Goal: Information Seeking & Learning: Learn about a topic

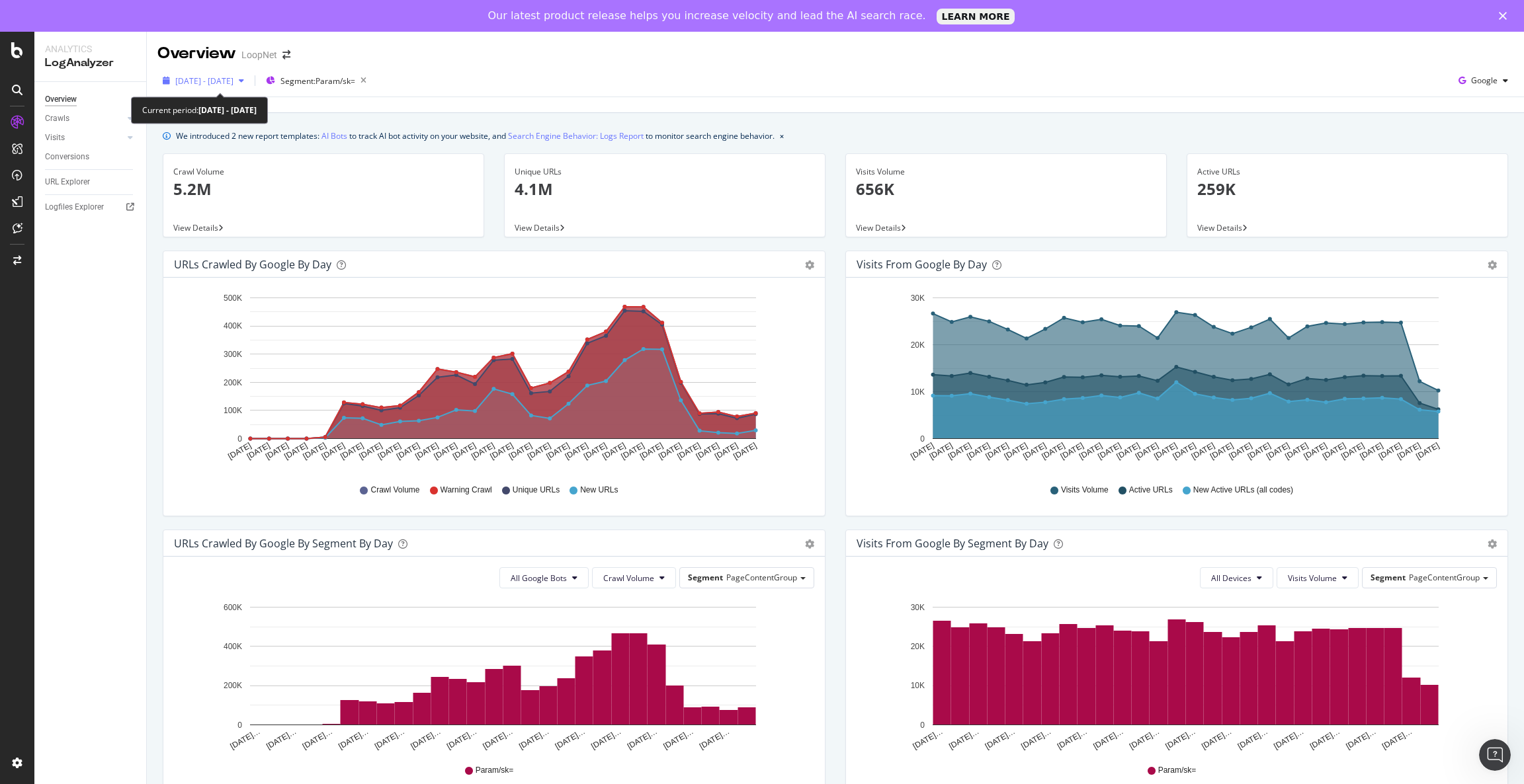
click at [250, 87] on div "[DATE] - [DATE]" at bounding box center [203, 80] width 92 height 20
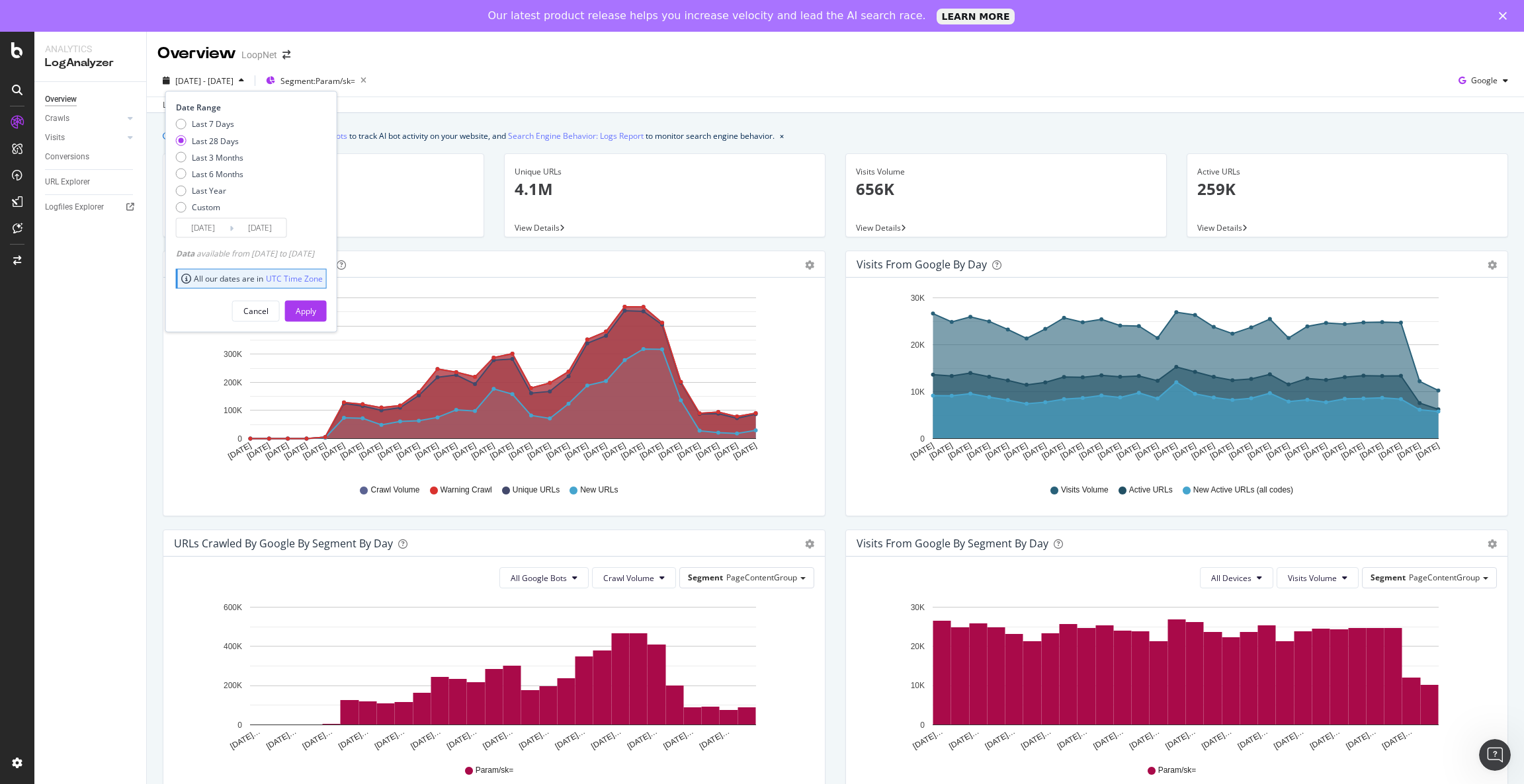
click at [261, 230] on input "[DATE]" at bounding box center [260, 228] width 53 height 18
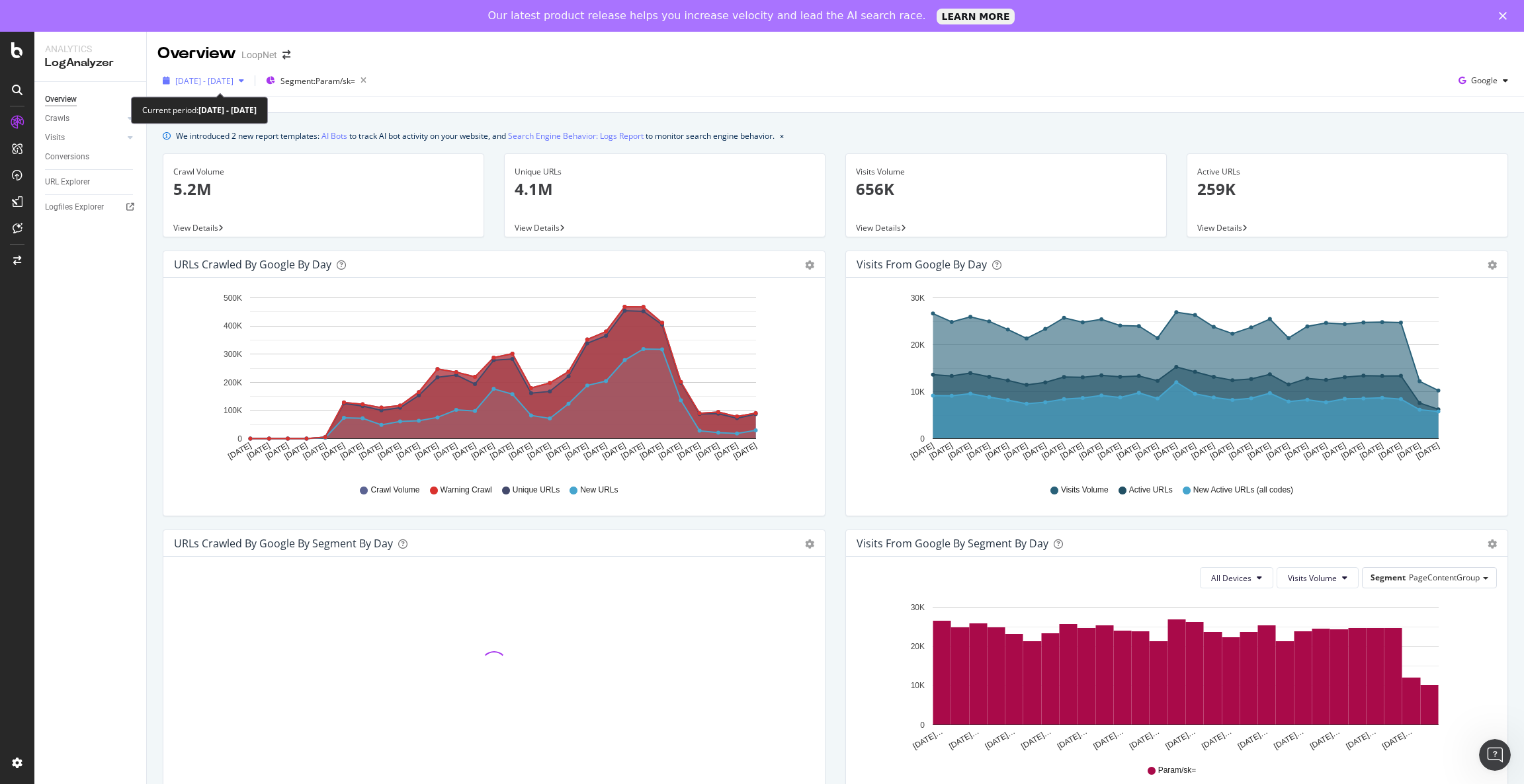
click at [233, 81] on span "[DATE] - [DATE]" at bounding box center [205, 81] width 59 height 11
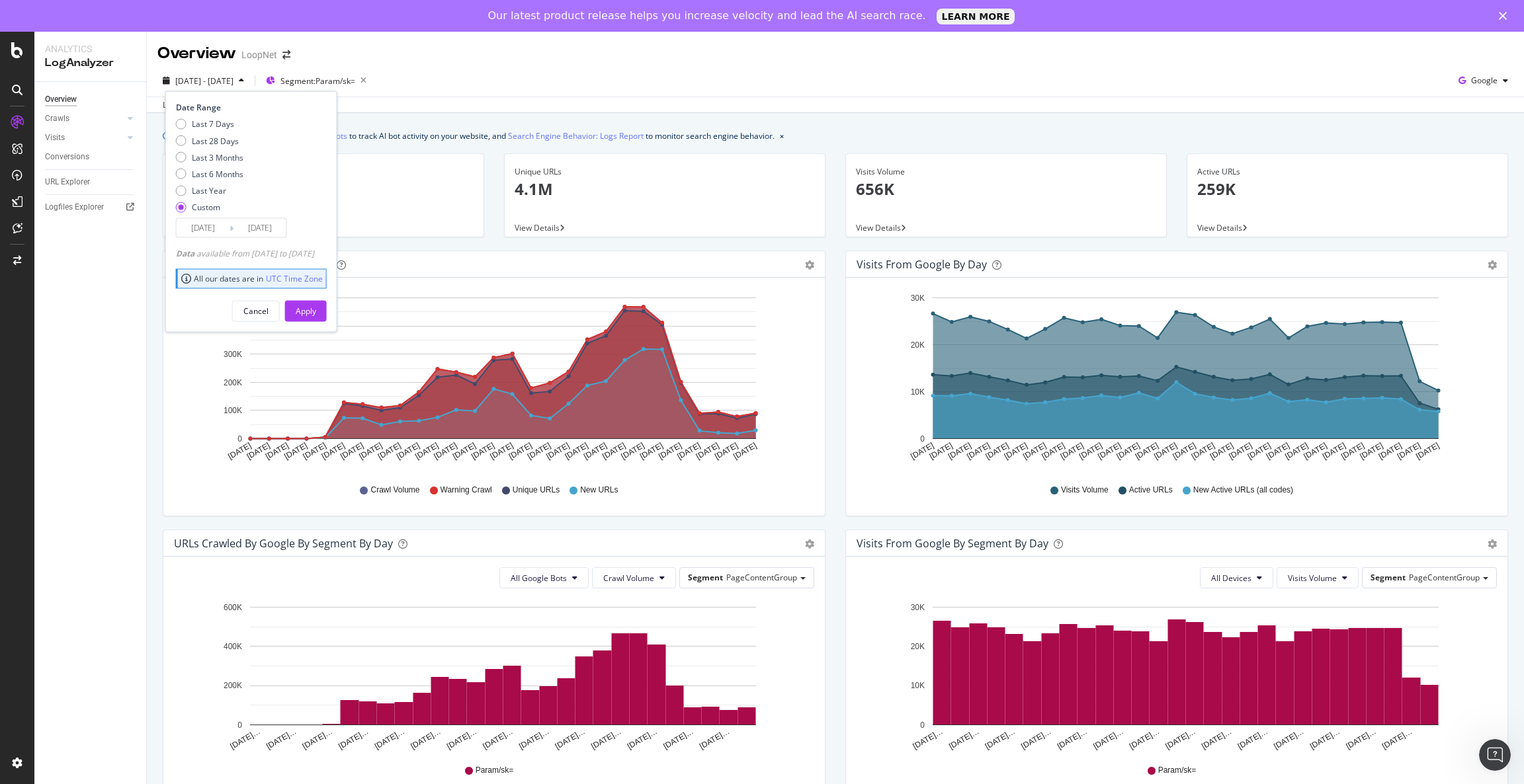
click at [272, 232] on input "[DATE]" at bounding box center [260, 228] width 53 height 18
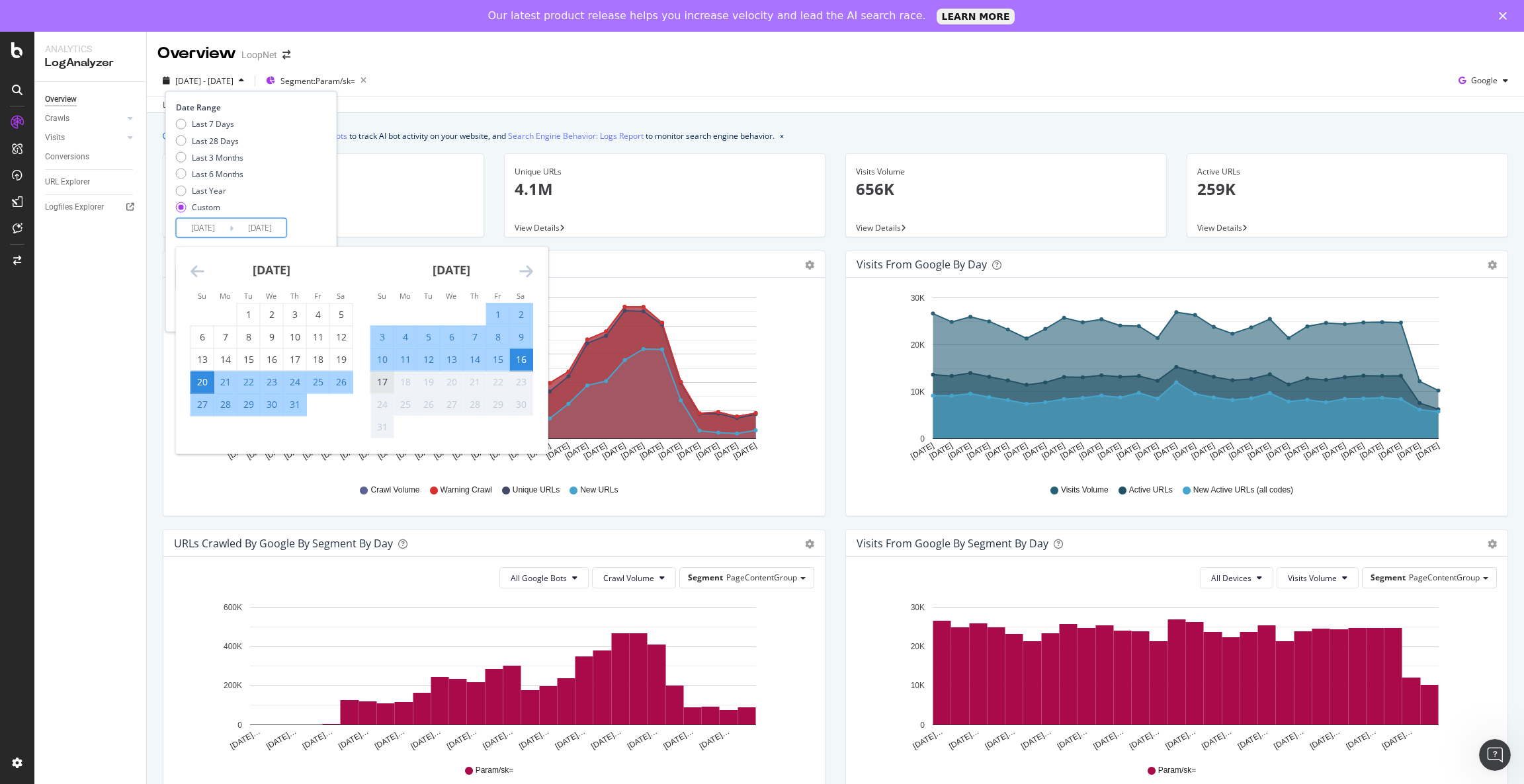
click at [378, 384] on div "17" at bounding box center [382, 382] width 23 height 13
type input "[DATE]"
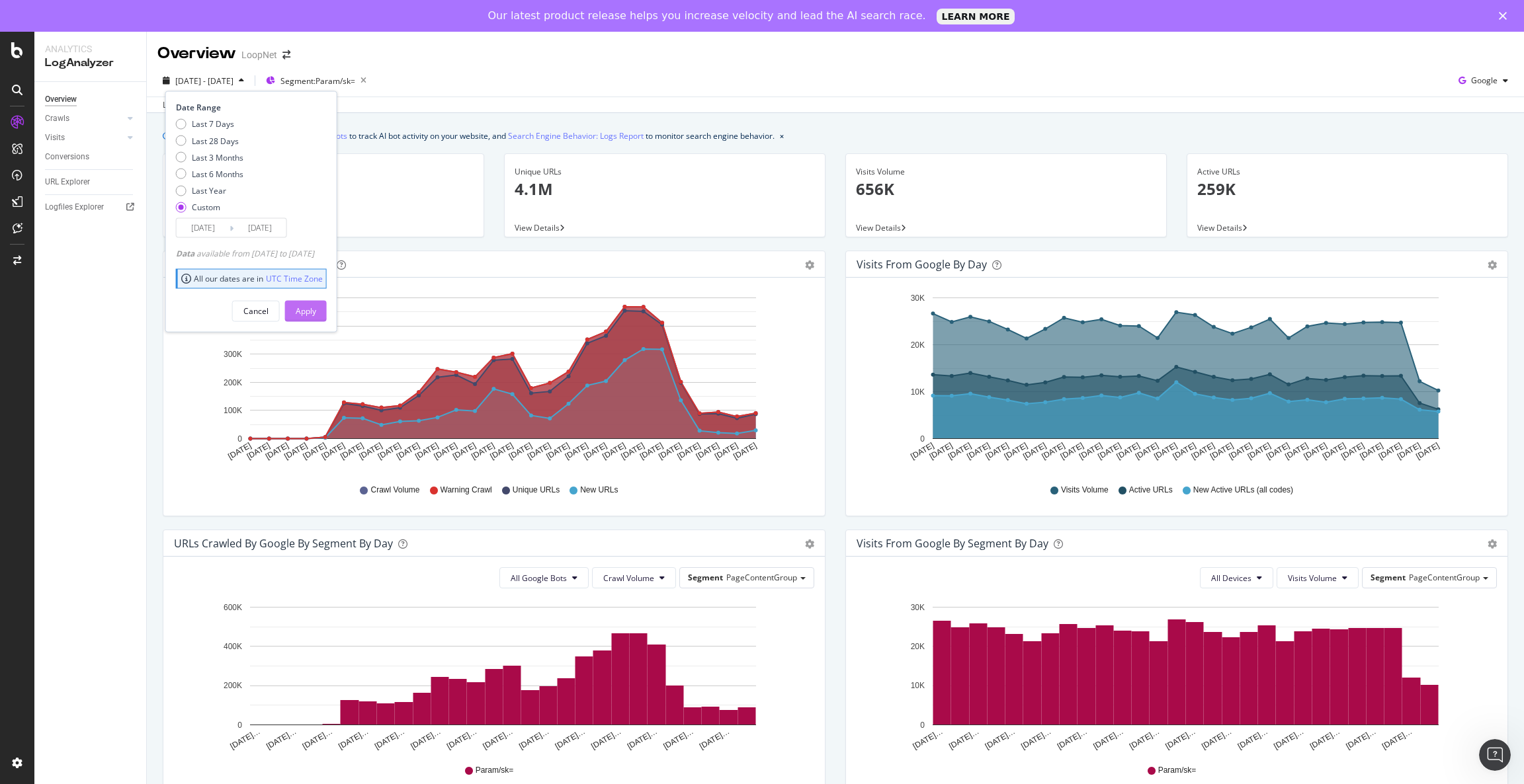
click at [316, 319] on div "Apply" at bounding box center [305, 311] width 20 height 20
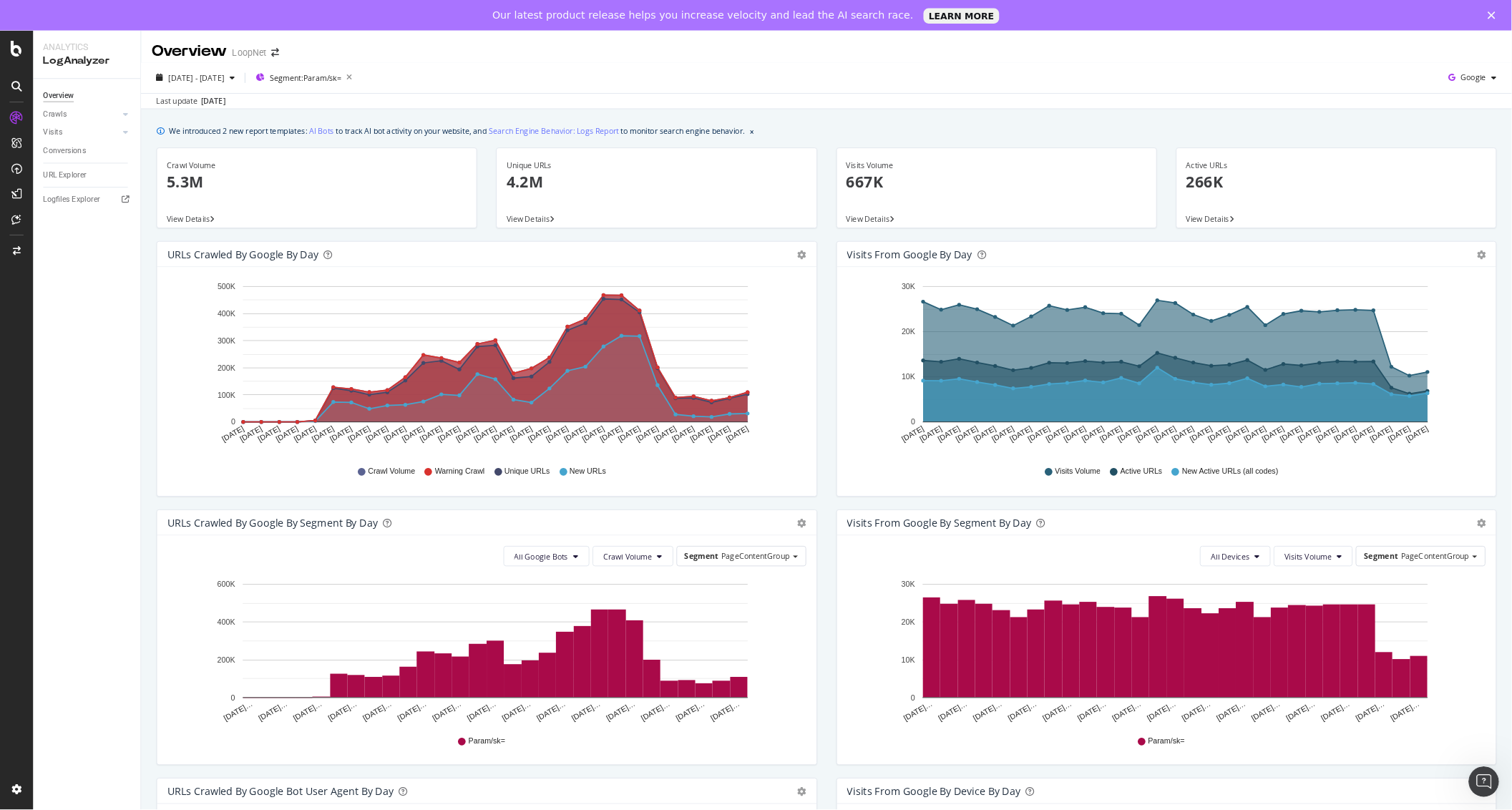
scroll to position [108, 0]
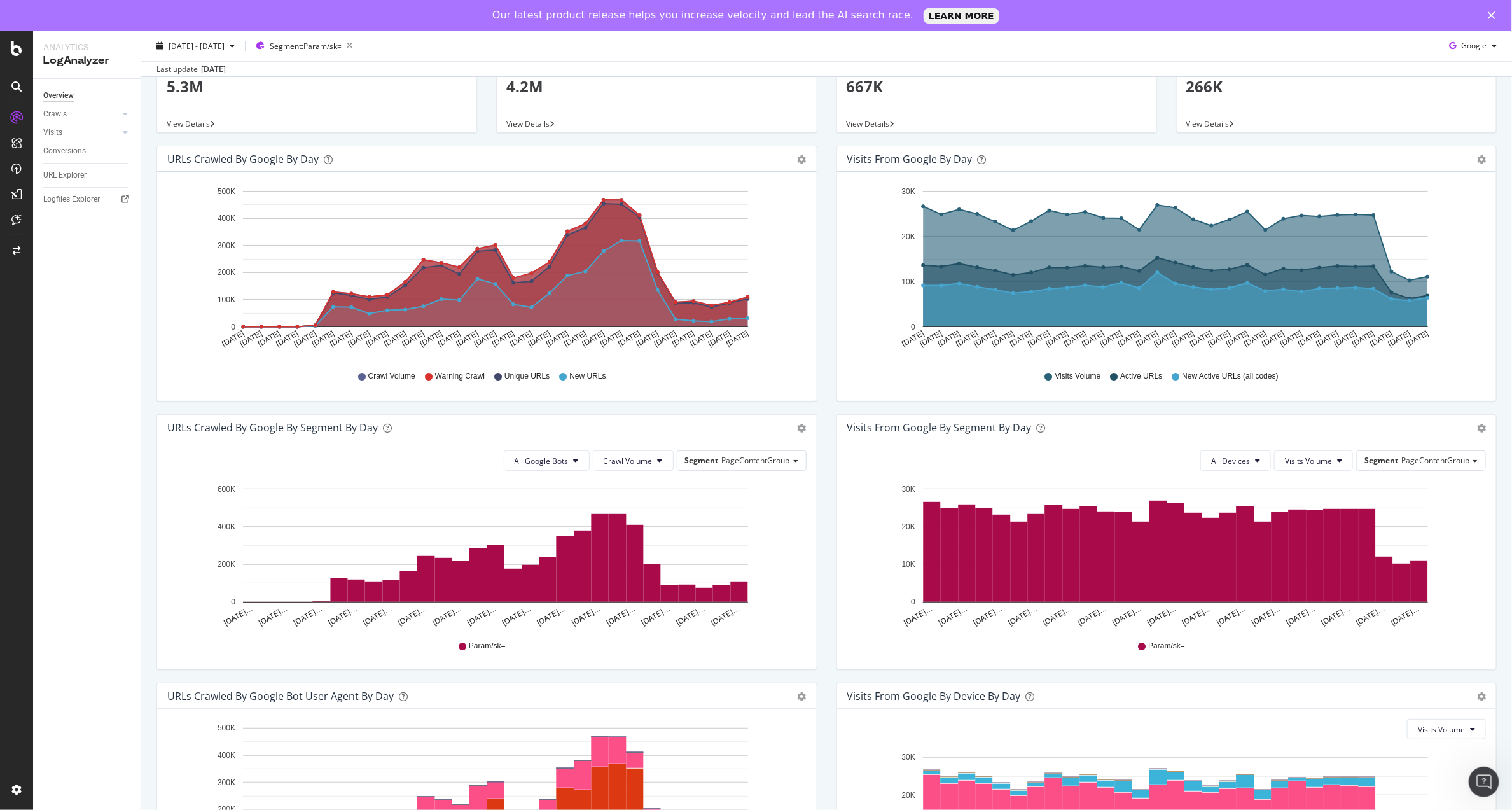
drag, startPoint x: 818, startPoint y: 631, endPoint x: 736, endPoint y: 487, distance: 165.7
click at [827, 631] on div "Visits from Google By Segment By Day Timeline (by Value) Table All Devices Visi…" at bounding box center [1167, 548] width 680 height 268
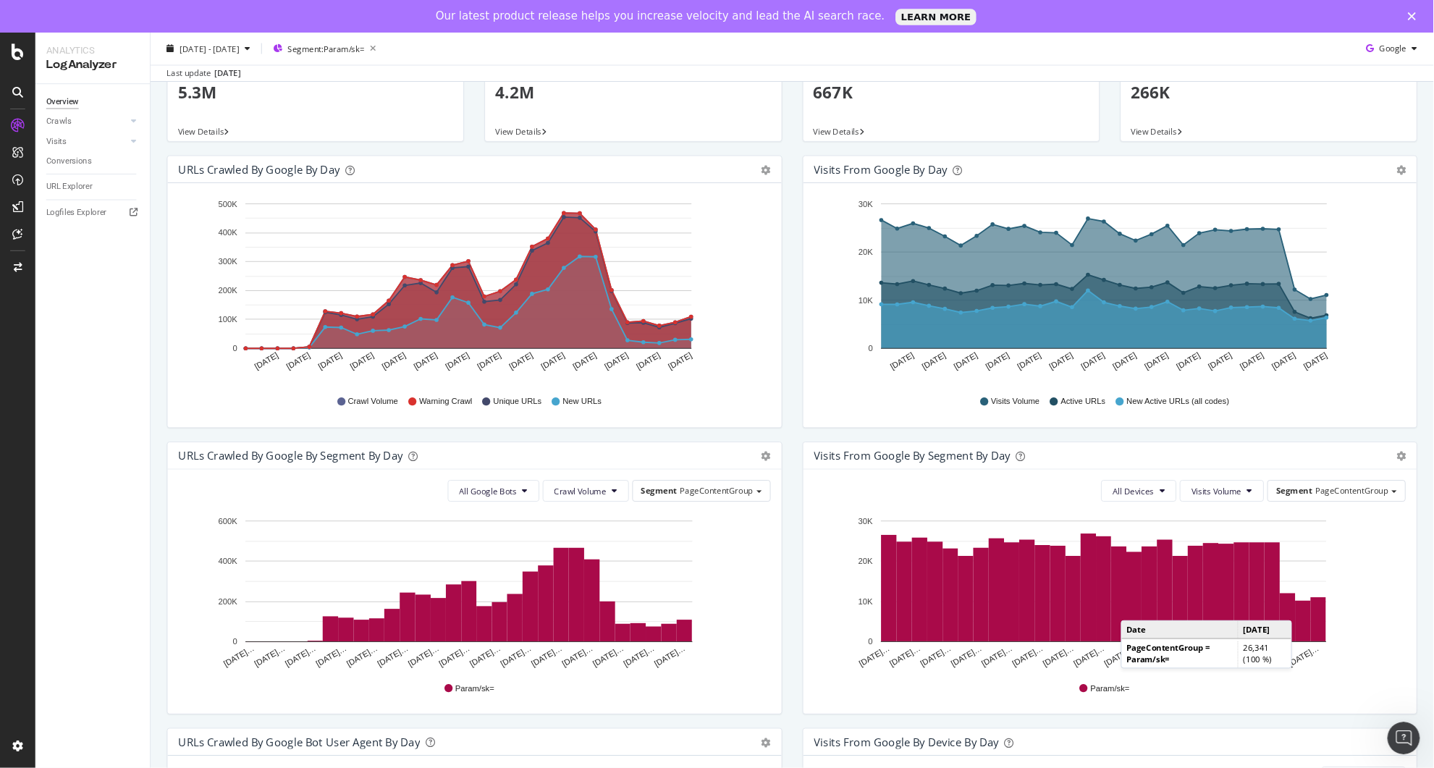
scroll to position [109, 0]
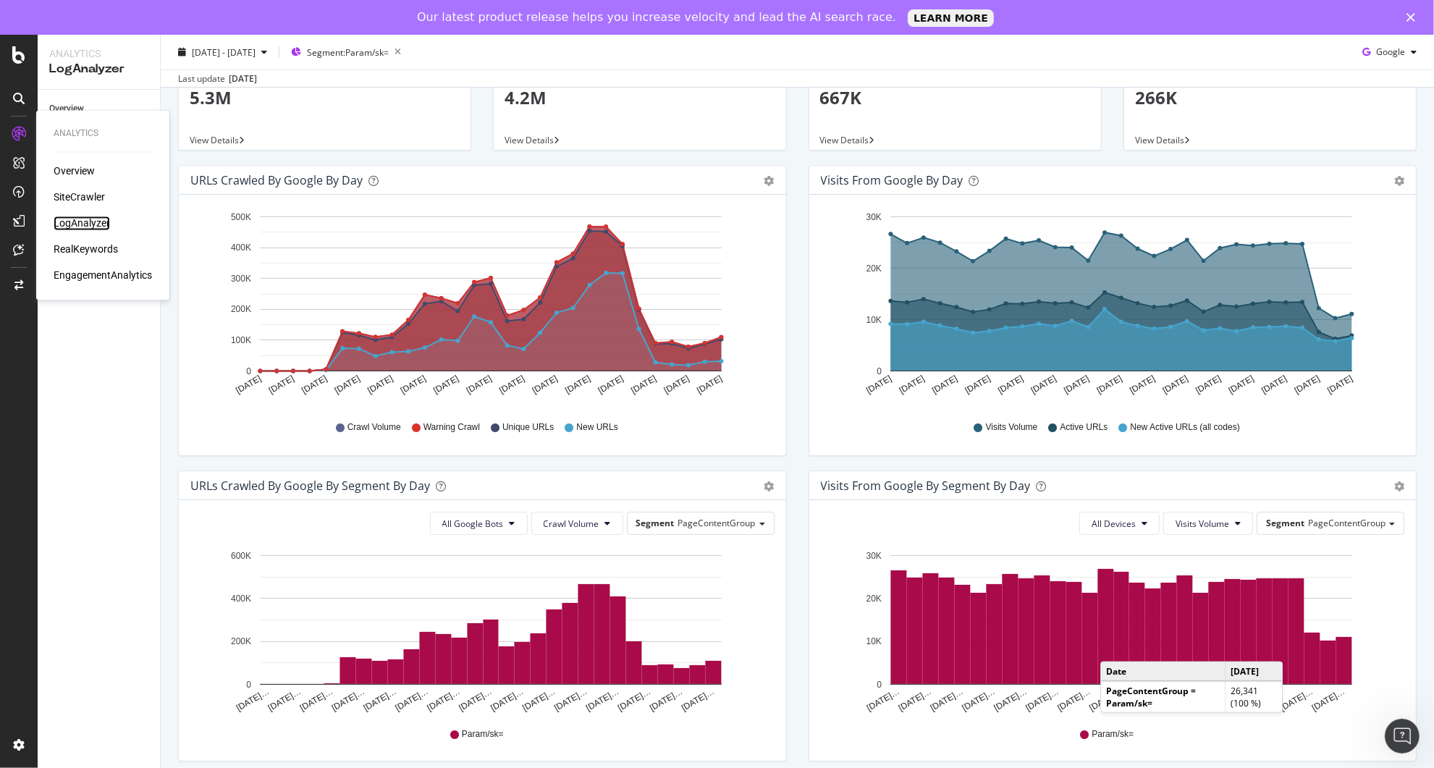
click at [72, 218] on div "LogAnalyzer" at bounding box center [82, 223] width 56 height 14
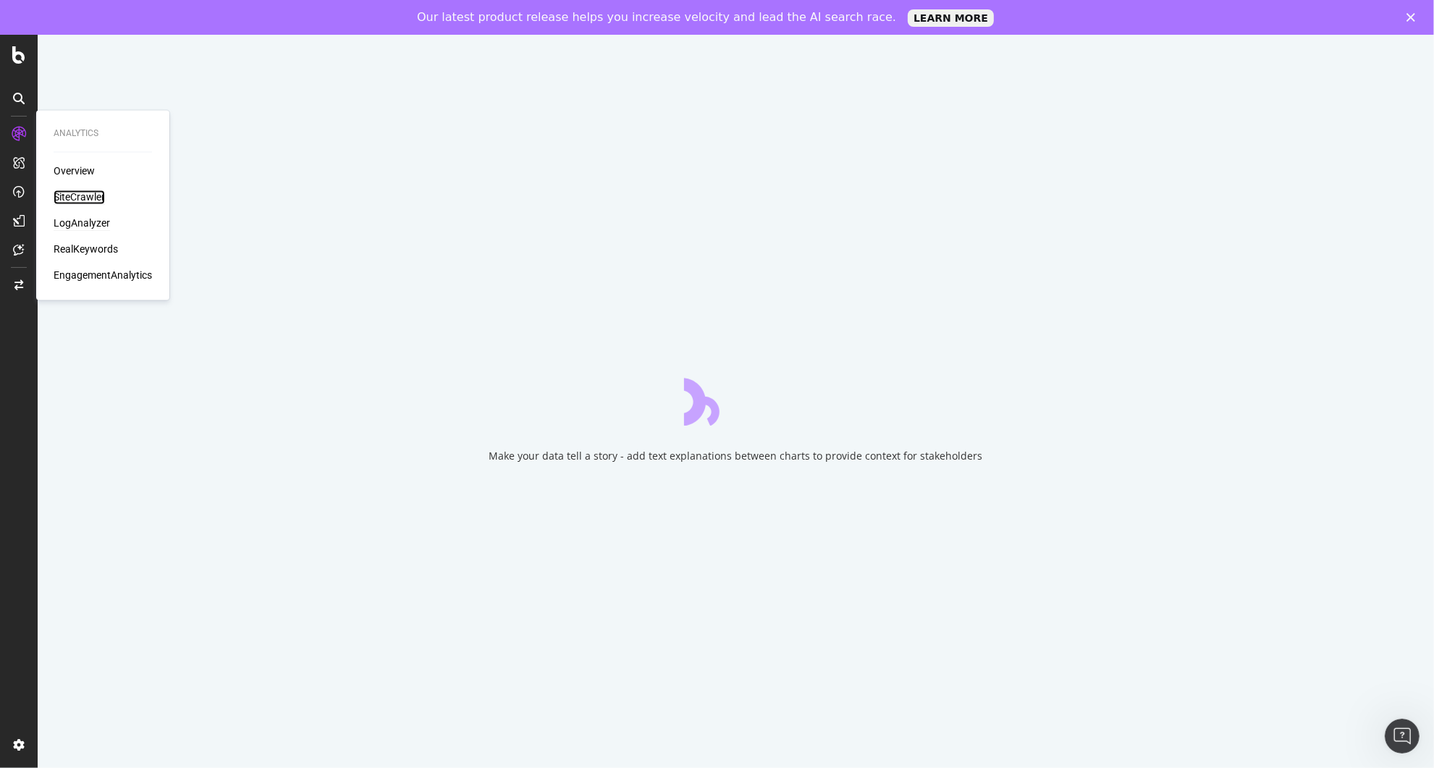
click at [88, 192] on div "SiteCrawler" at bounding box center [79, 197] width 51 height 14
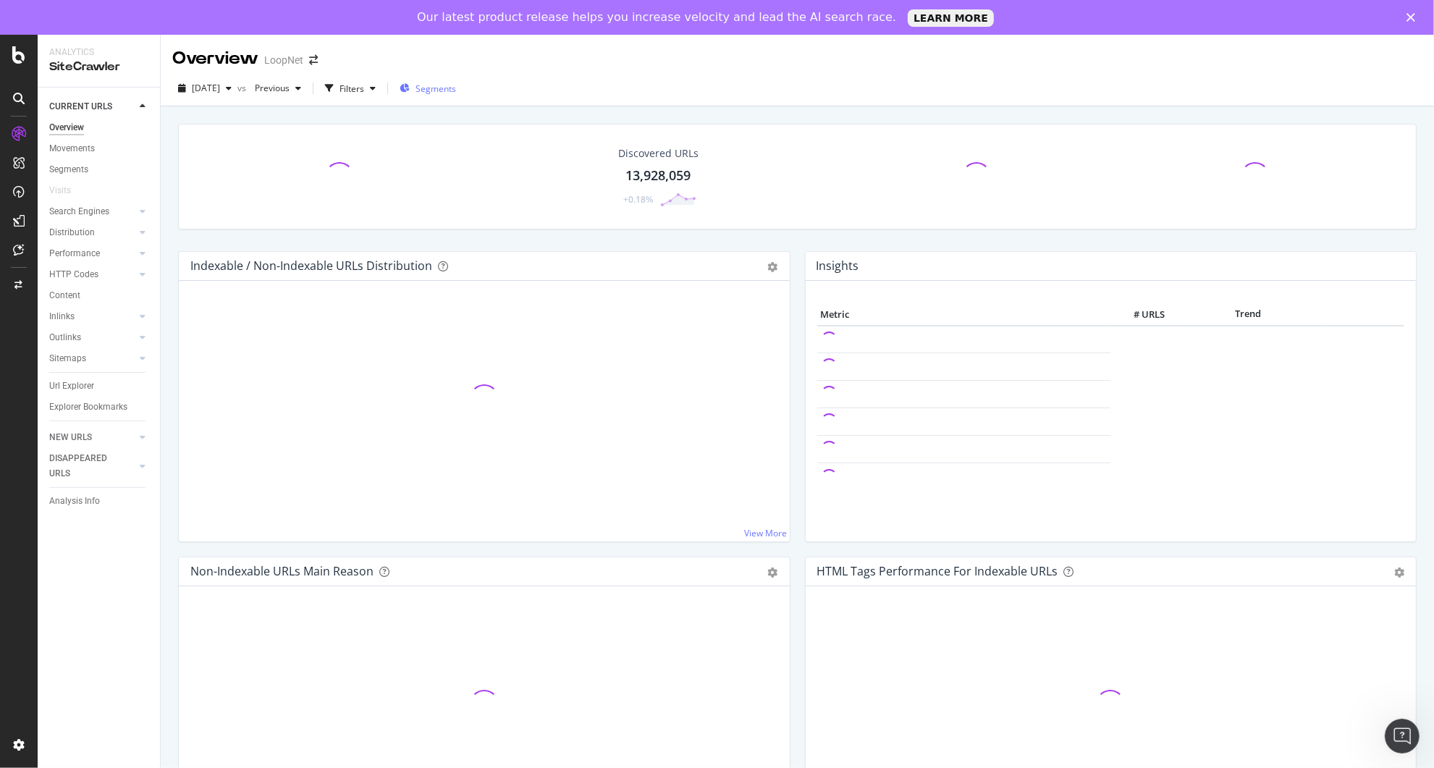
click at [453, 93] on span "Segments" at bounding box center [435, 89] width 41 height 12
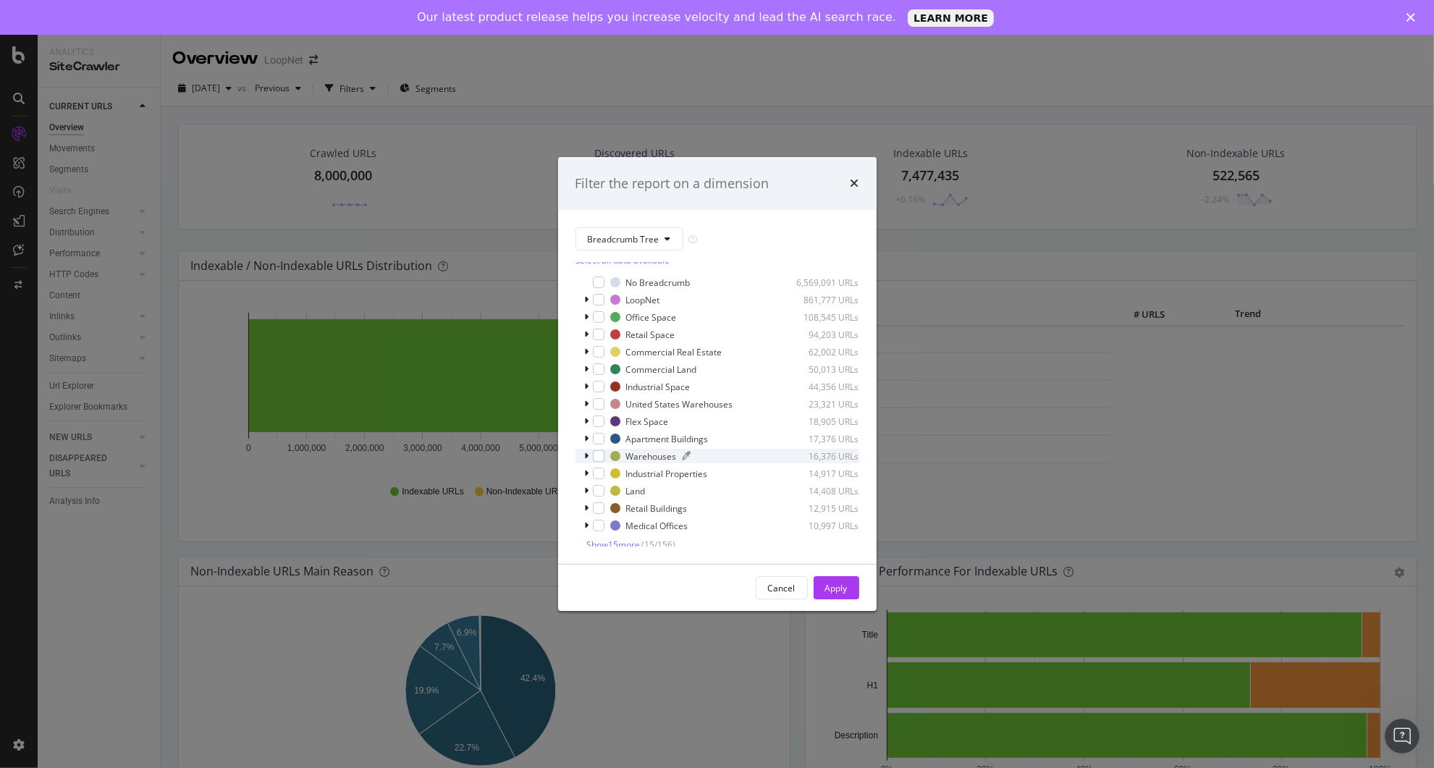
scroll to position [12, 0]
click at [609, 541] on span "Show 15 more" at bounding box center [614, 541] width 54 height 12
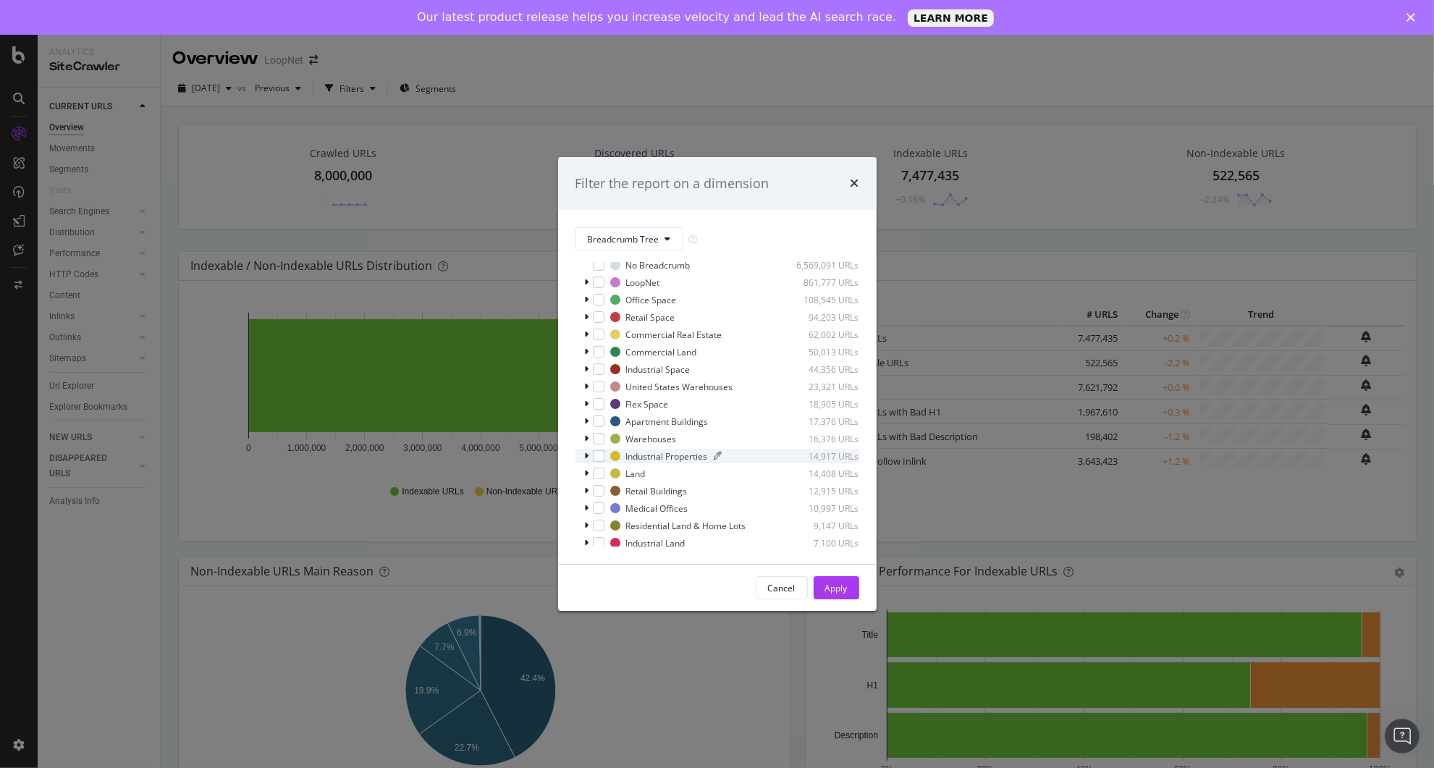
scroll to position [0, 0]
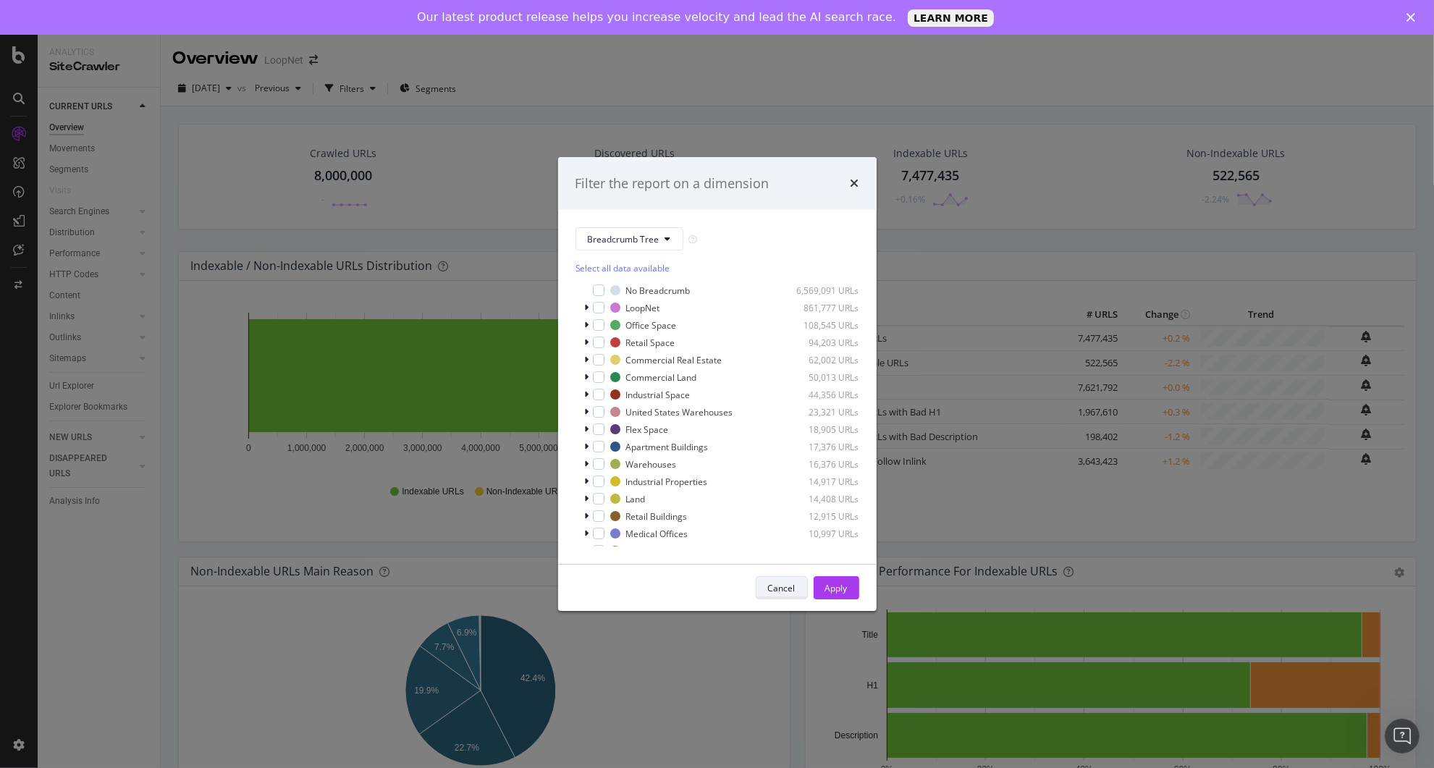
click at [782, 588] on div "Cancel" at bounding box center [782, 588] width 28 height 12
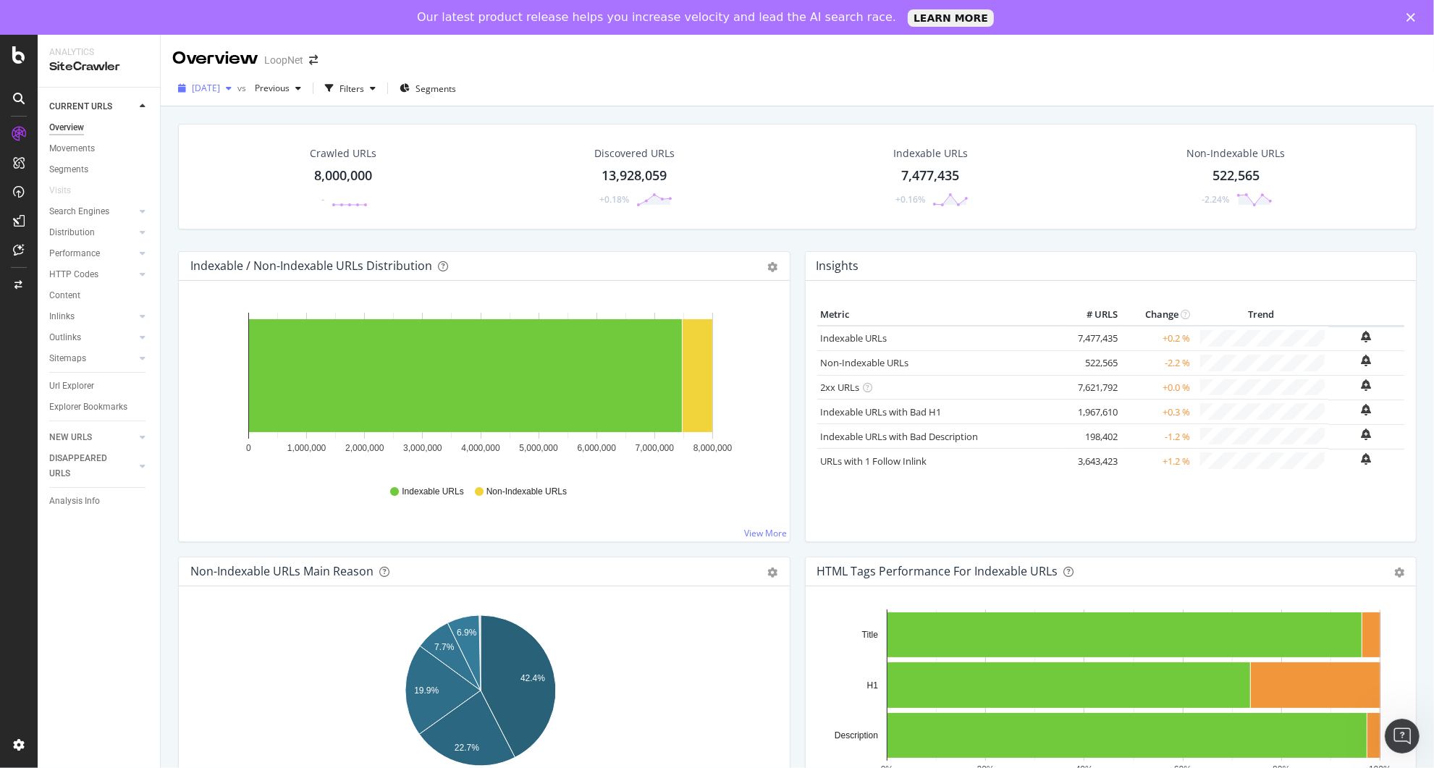
click at [237, 94] on div "[DATE]" at bounding box center [204, 88] width 65 height 22
click at [166, 271] on div "Crawled URLs 8,000,000 - Discovered URLs 13,928,059 +0.18% Indexable URLs 7,477…" at bounding box center [797, 490] width 1273 height 768
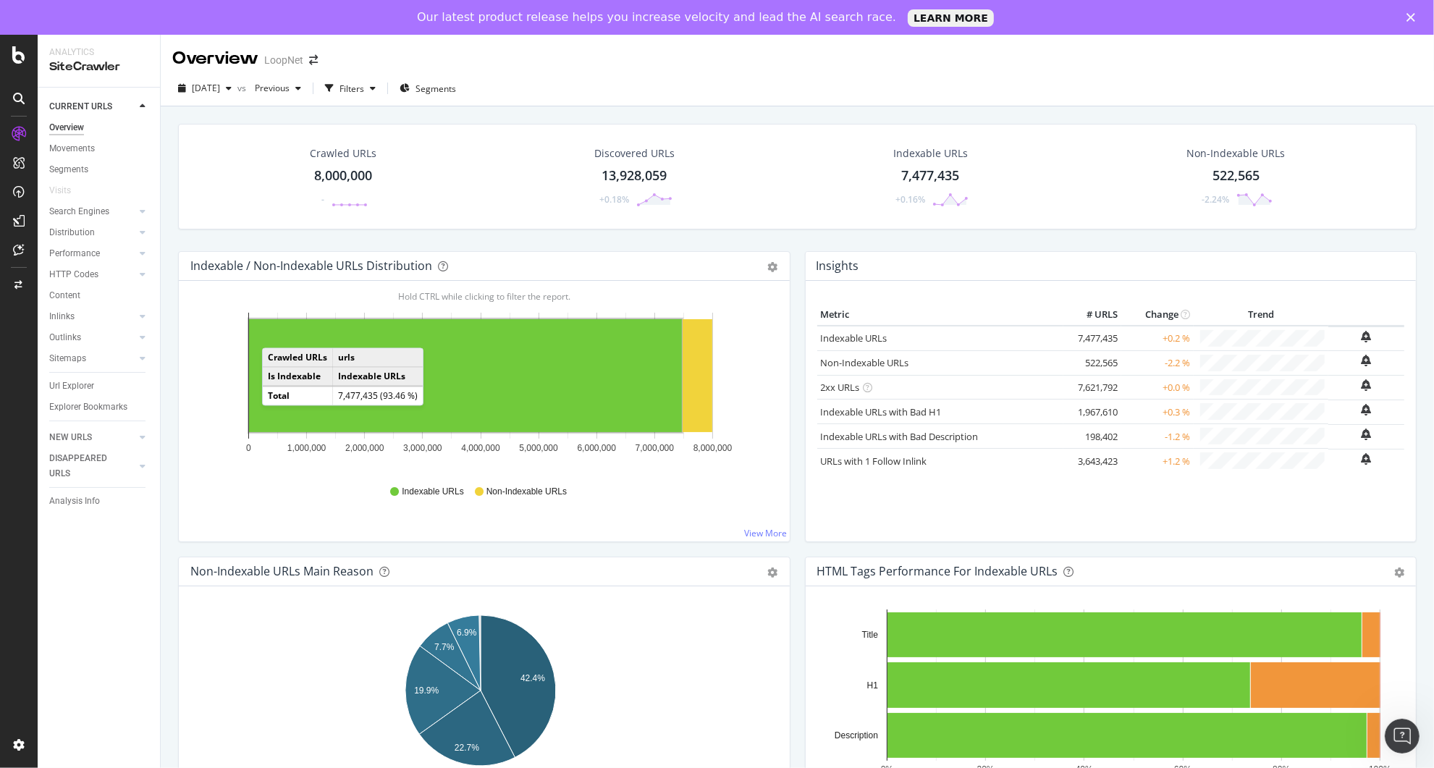
click at [1412, 564] on div "Crawled URLs 8,000,000 - Discovered URLs 13,928,059 +0.18% Indexable URLs 7,477…" at bounding box center [797, 490] width 1273 height 768
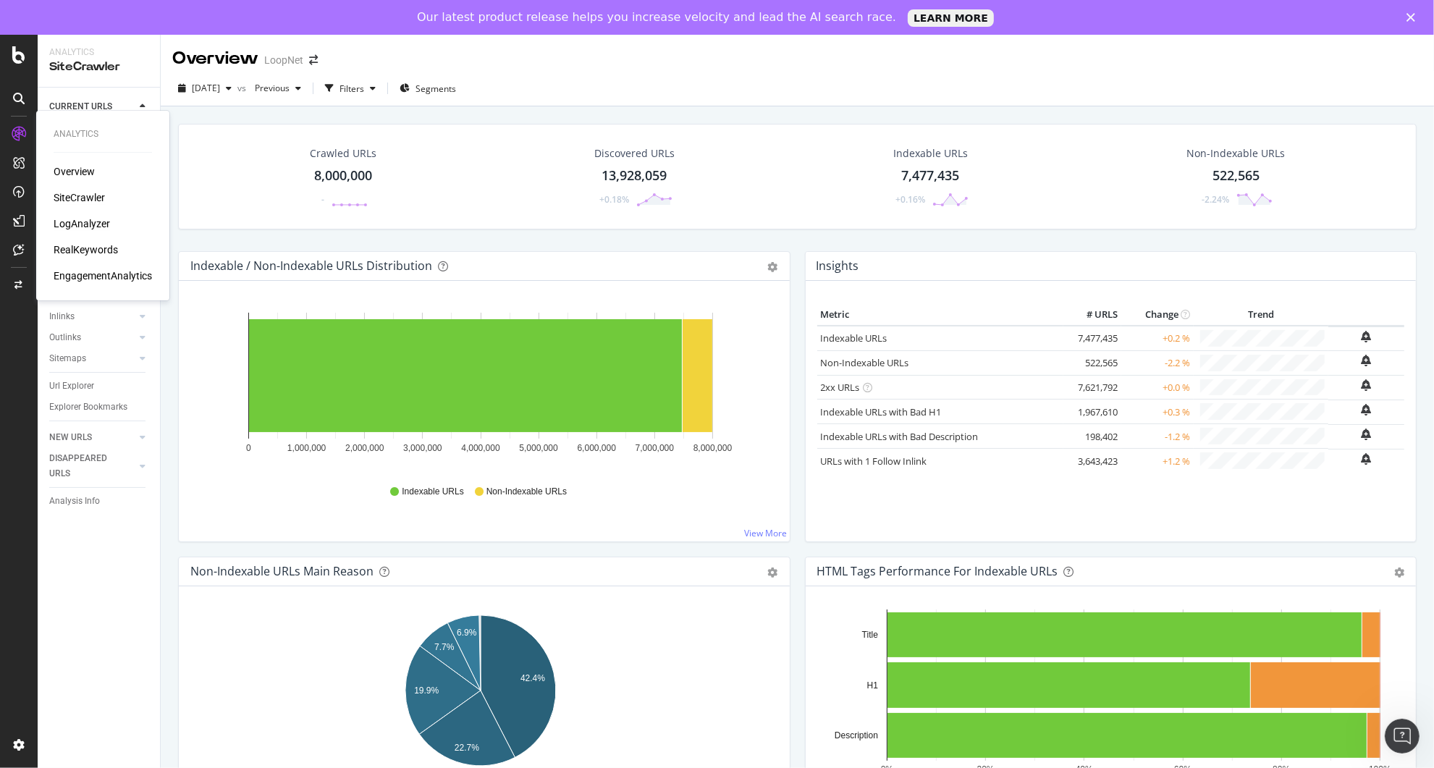
click at [91, 219] on div "LogAnalyzer" at bounding box center [82, 223] width 56 height 14
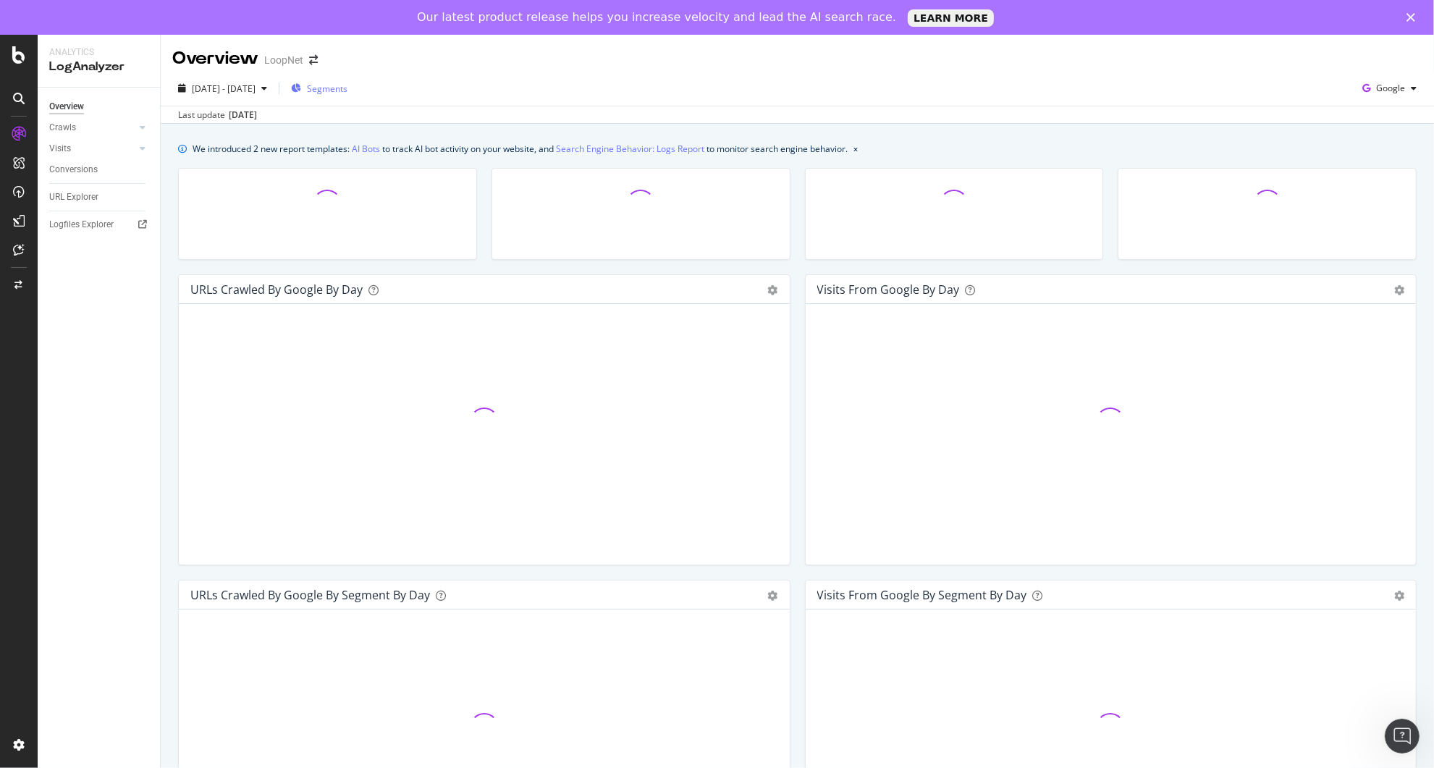
click at [347, 88] on span "Segments" at bounding box center [327, 89] width 41 height 12
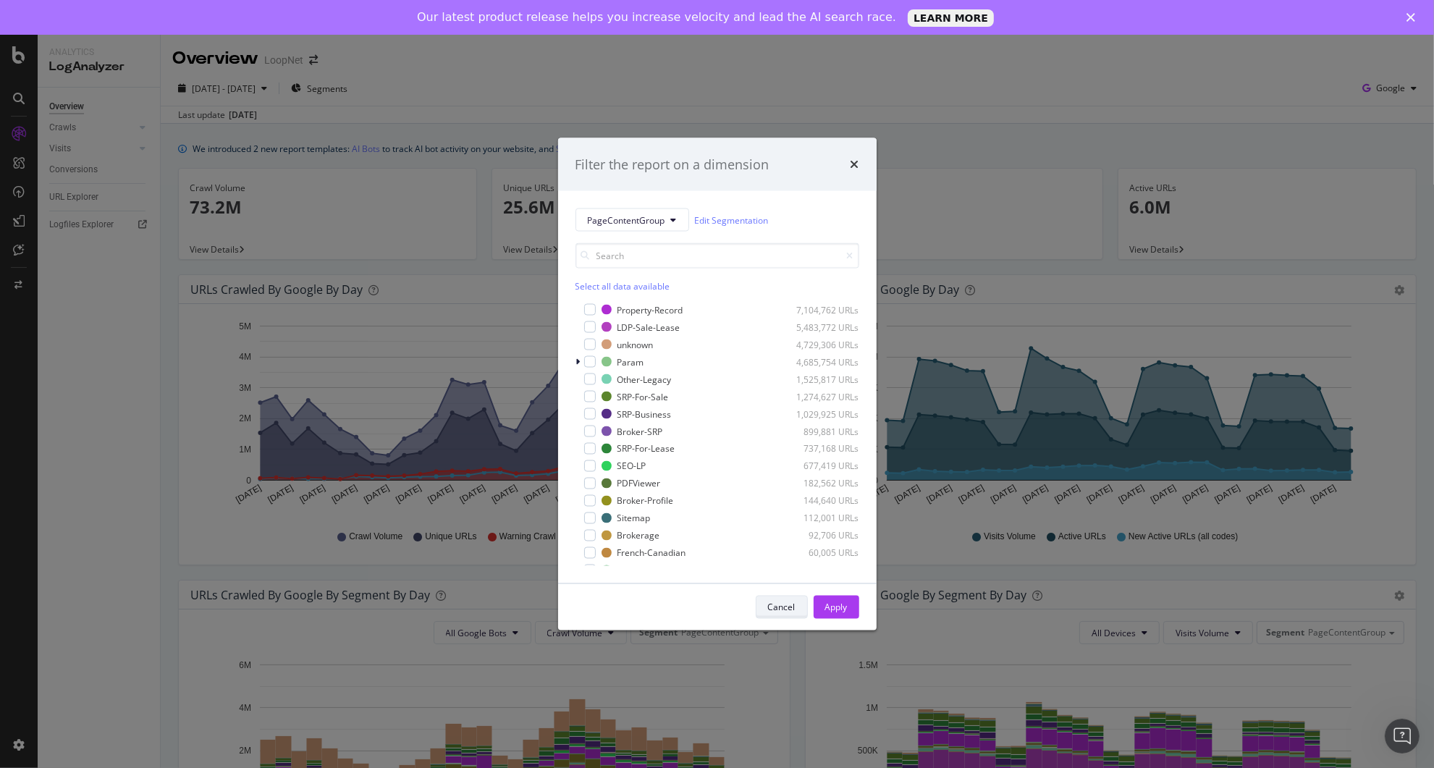
click at [790, 603] on div "Cancel" at bounding box center [782, 607] width 28 height 12
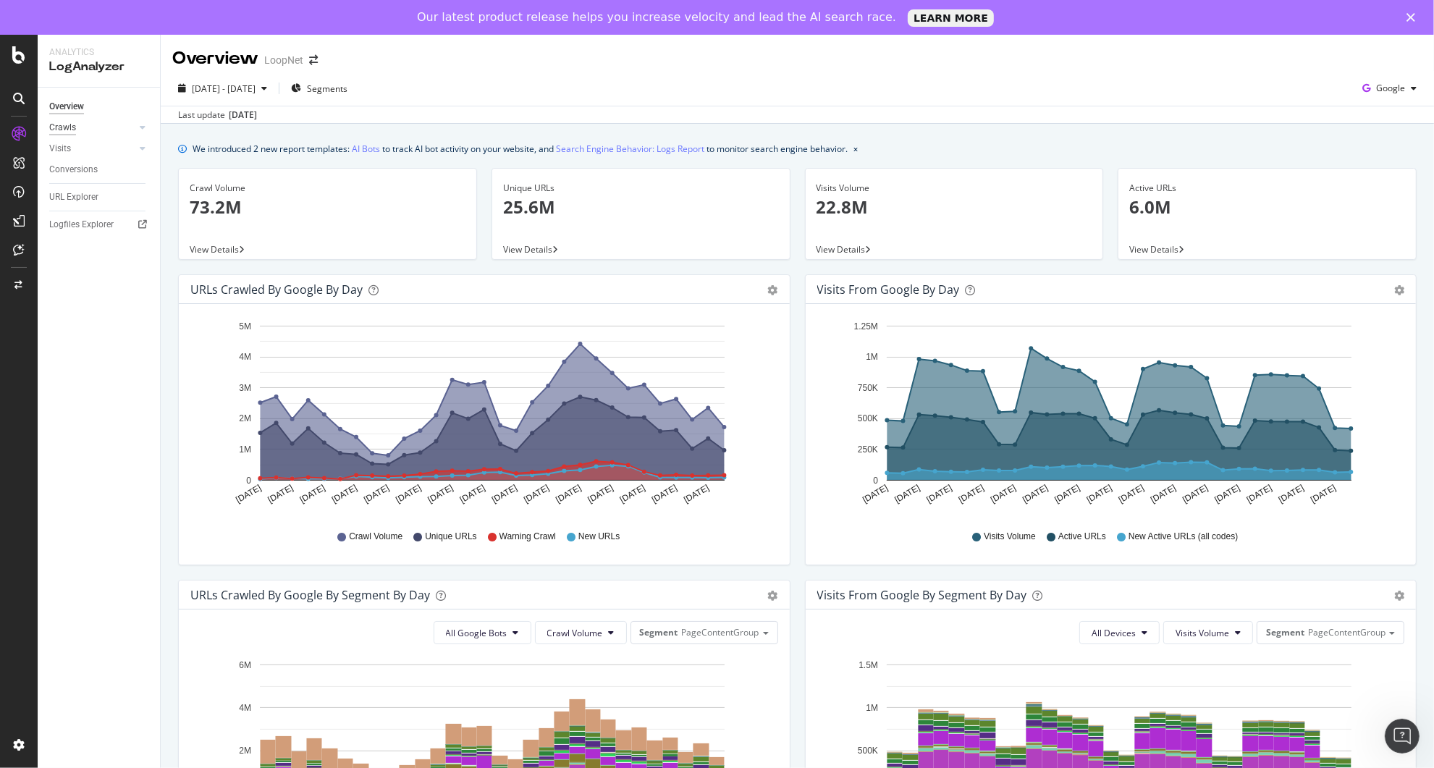
click at [72, 124] on div "Crawls" at bounding box center [62, 127] width 27 height 15
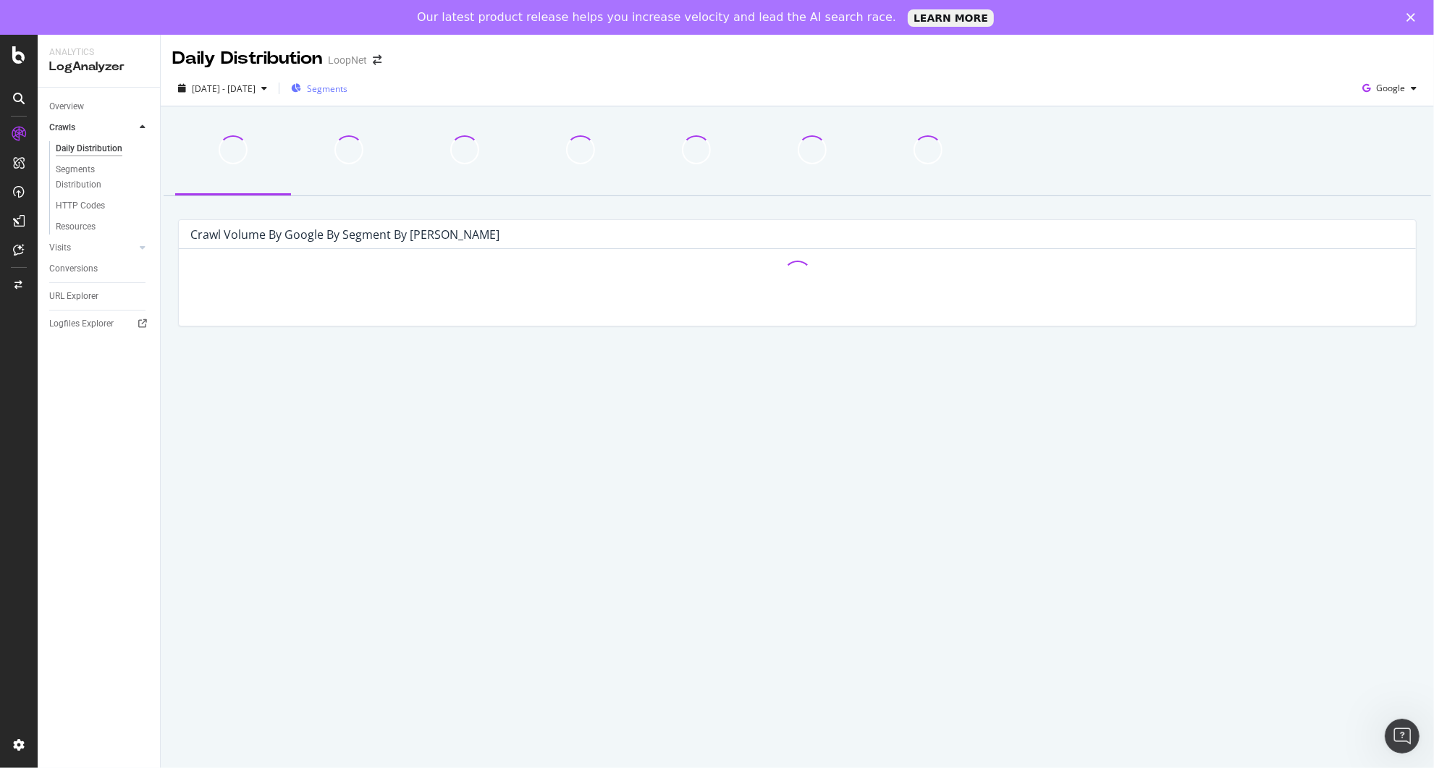
click at [347, 88] on span "Segments" at bounding box center [327, 89] width 41 height 12
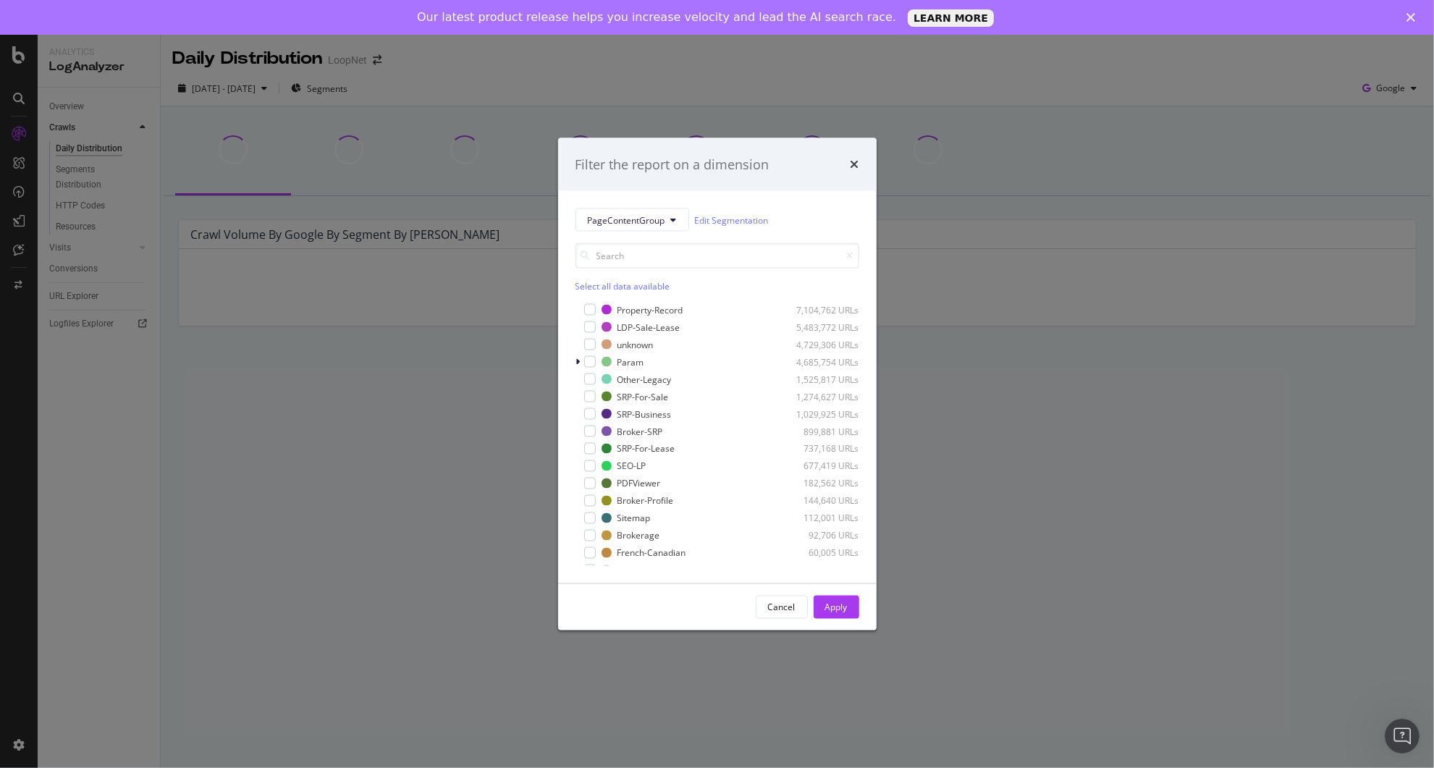
click at [572, 364] on div "PageContentGroup Edit Segmentation Select all data available Property-Record 7,…" at bounding box center [717, 387] width 318 height 392
click at [579, 360] on icon "modal" at bounding box center [578, 362] width 4 height 9
click at [594, 394] on div "modal" at bounding box center [599, 397] width 12 height 12
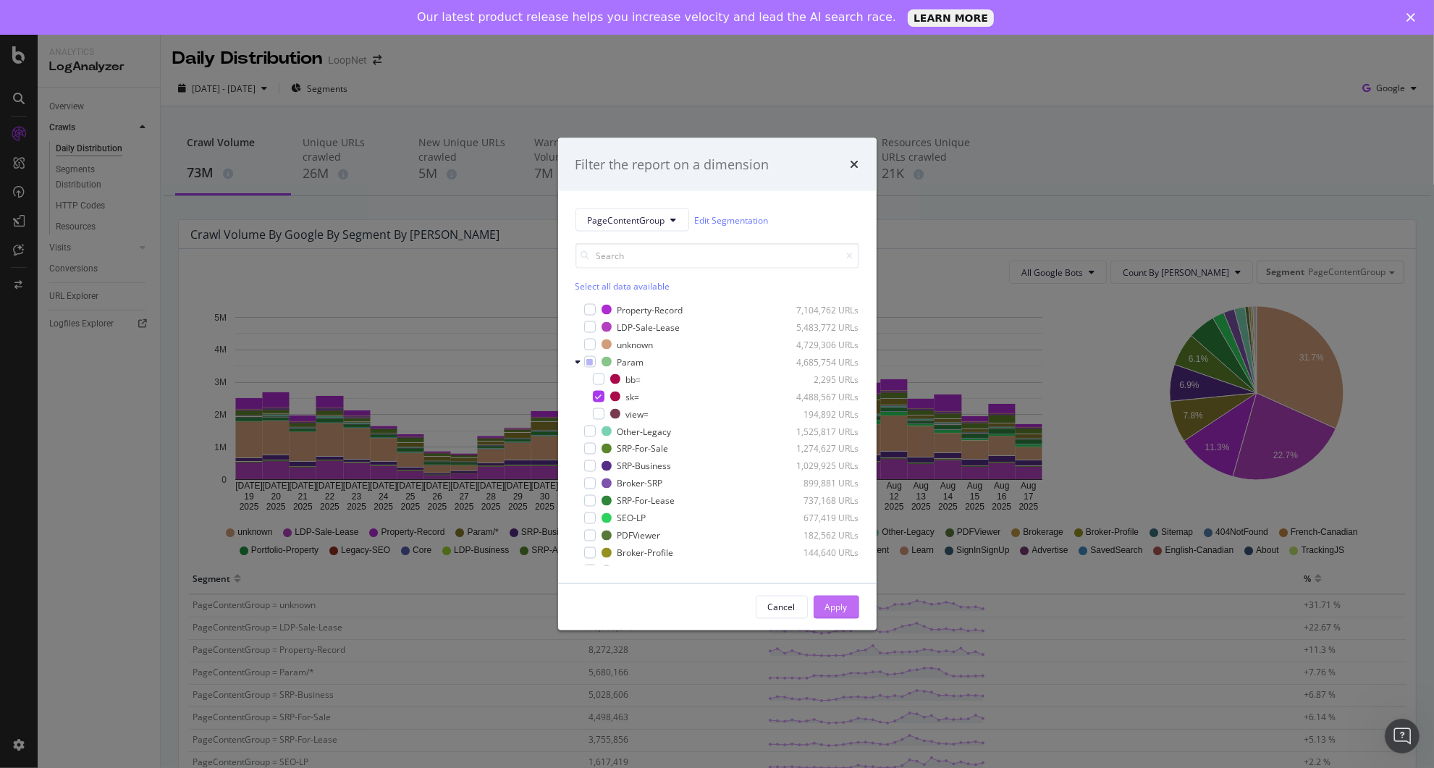
click at [849, 603] on button "Apply" at bounding box center [836, 607] width 46 height 23
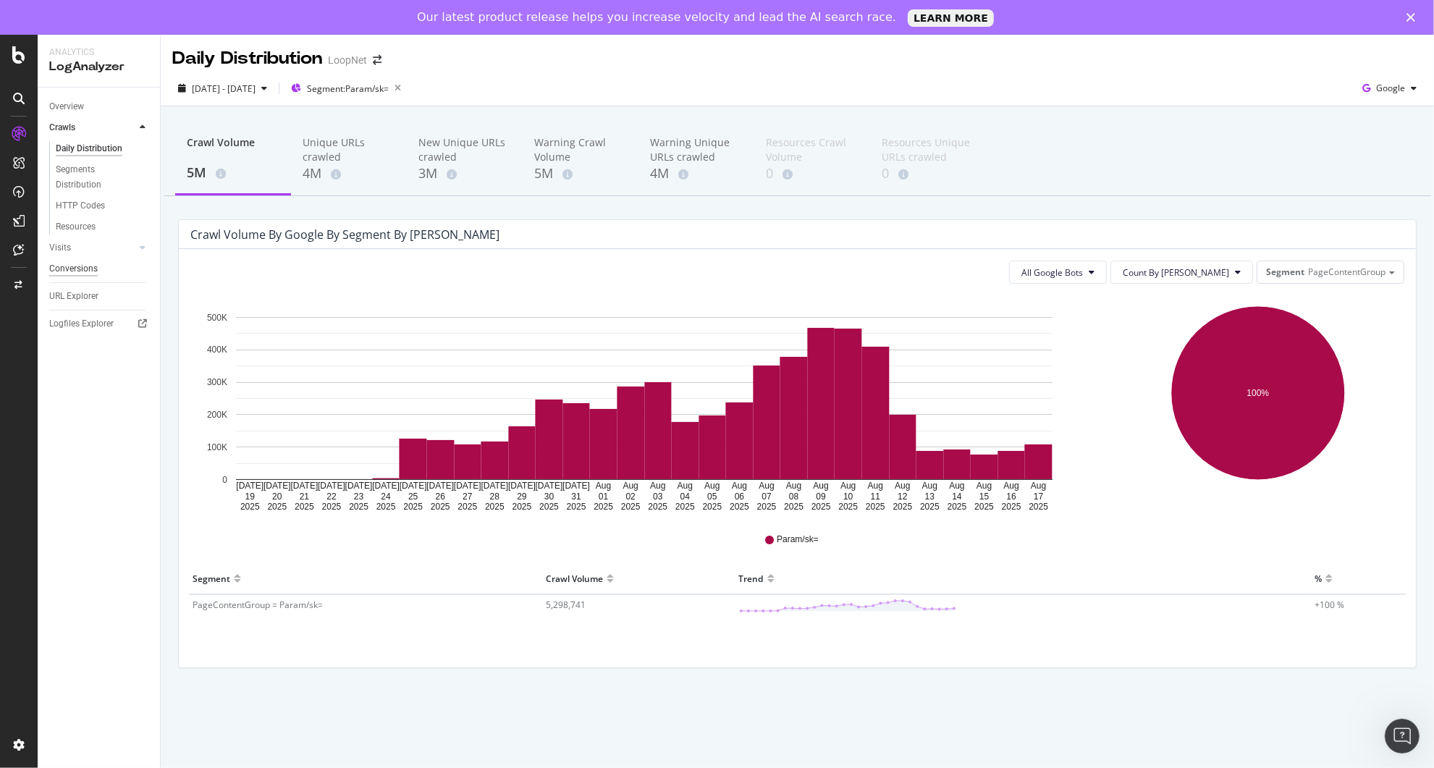
drag, startPoint x: 58, startPoint y: 243, endPoint x: 90, endPoint y: 251, distance: 33.5
click at [58, 243] on div "Visits" at bounding box center [60, 247] width 22 height 15
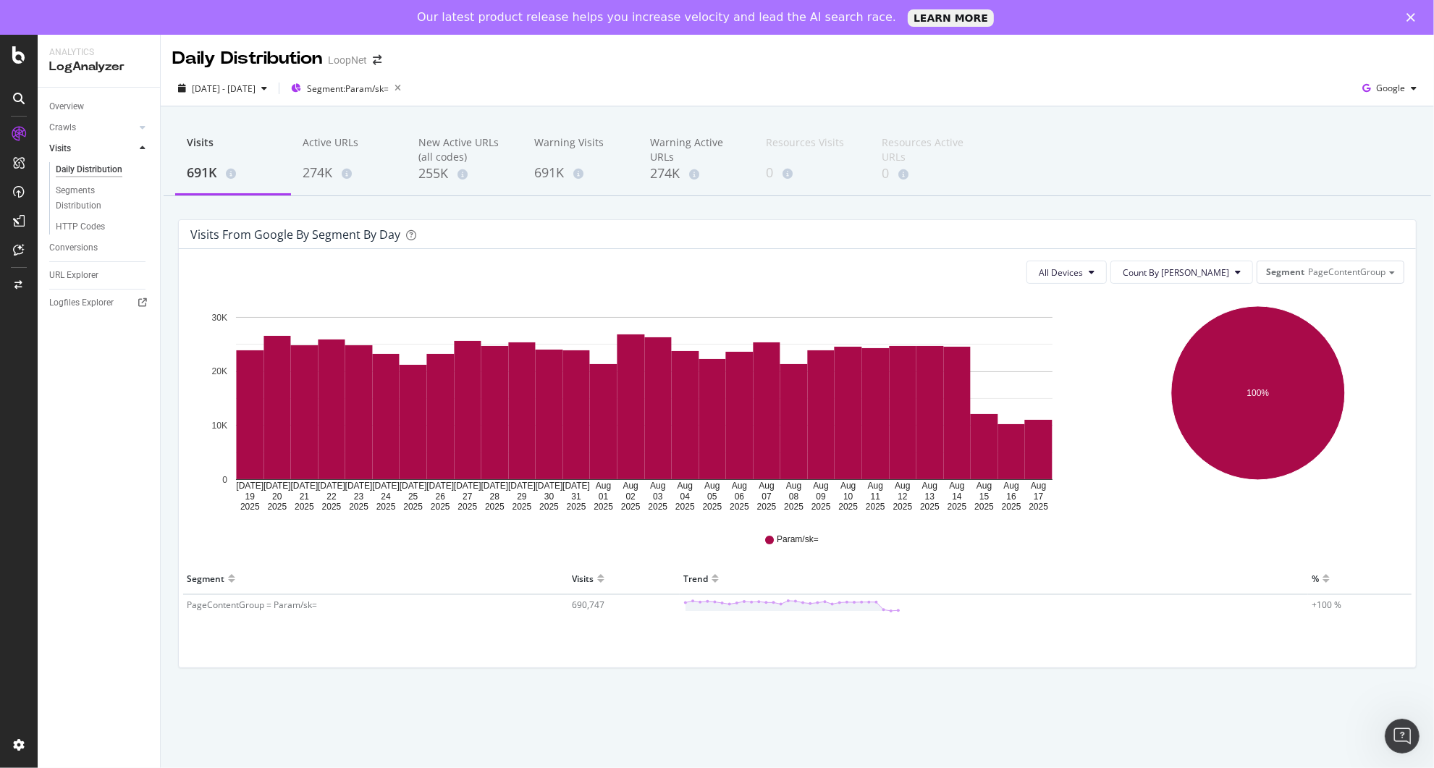
click at [113, 436] on div "Overview Crawls Daily Distribution Segments Distribution HTTP Codes Resources V…" at bounding box center [99, 445] width 122 height 715
click at [70, 103] on div "Overview" at bounding box center [66, 106] width 35 height 15
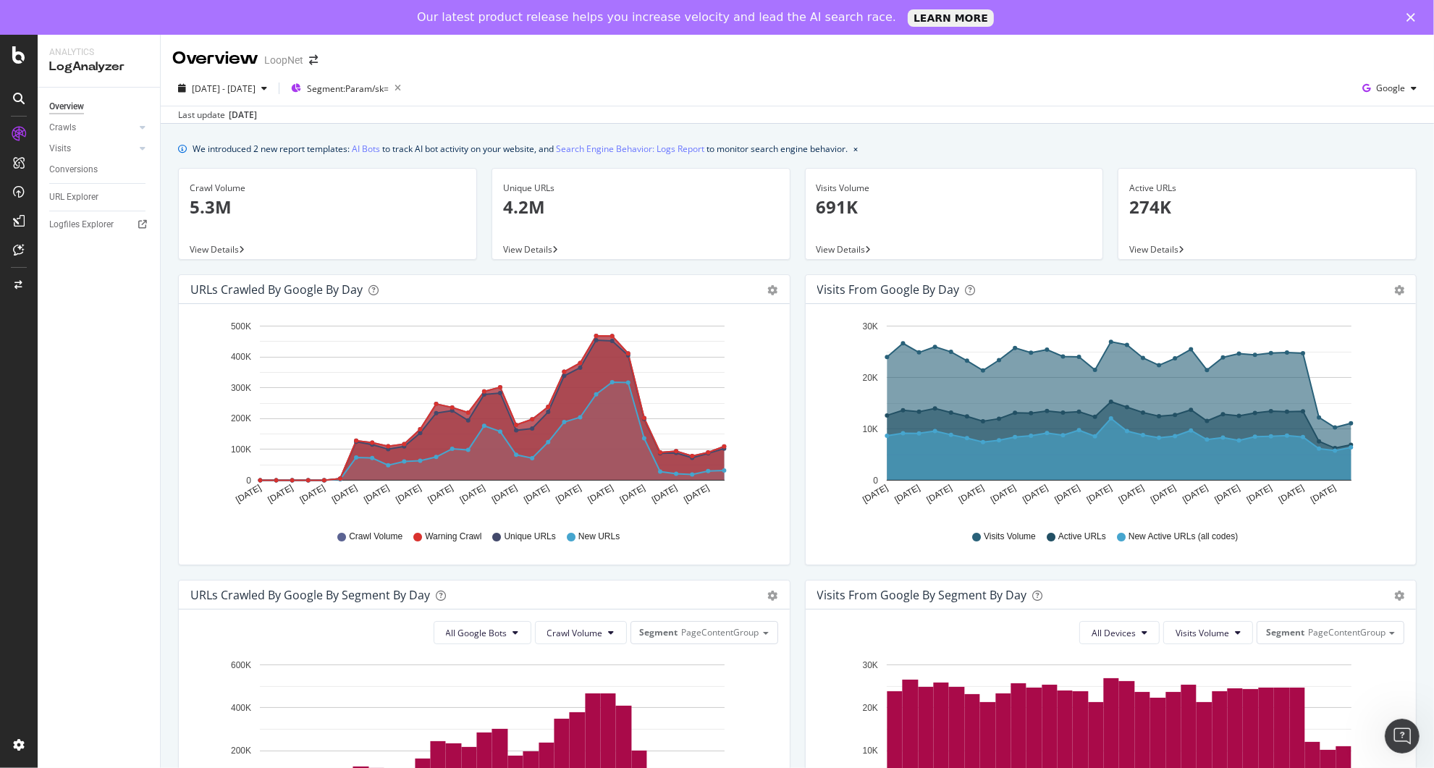
click at [219, 214] on p "5.3M" at bounding box center [328, 207] width 276 height 25
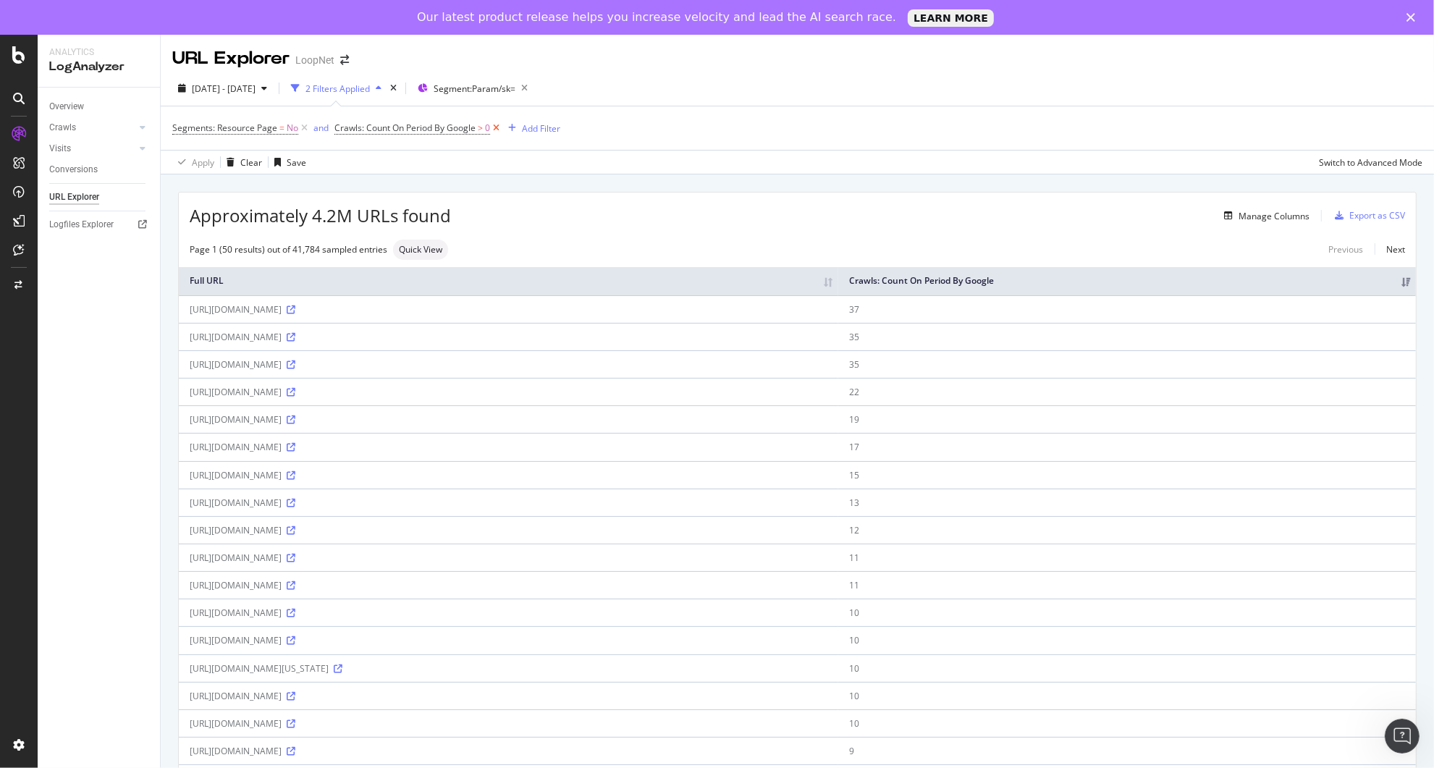
click at [498, 127] on icon at bounding box center [496, 128] width 12 height 14
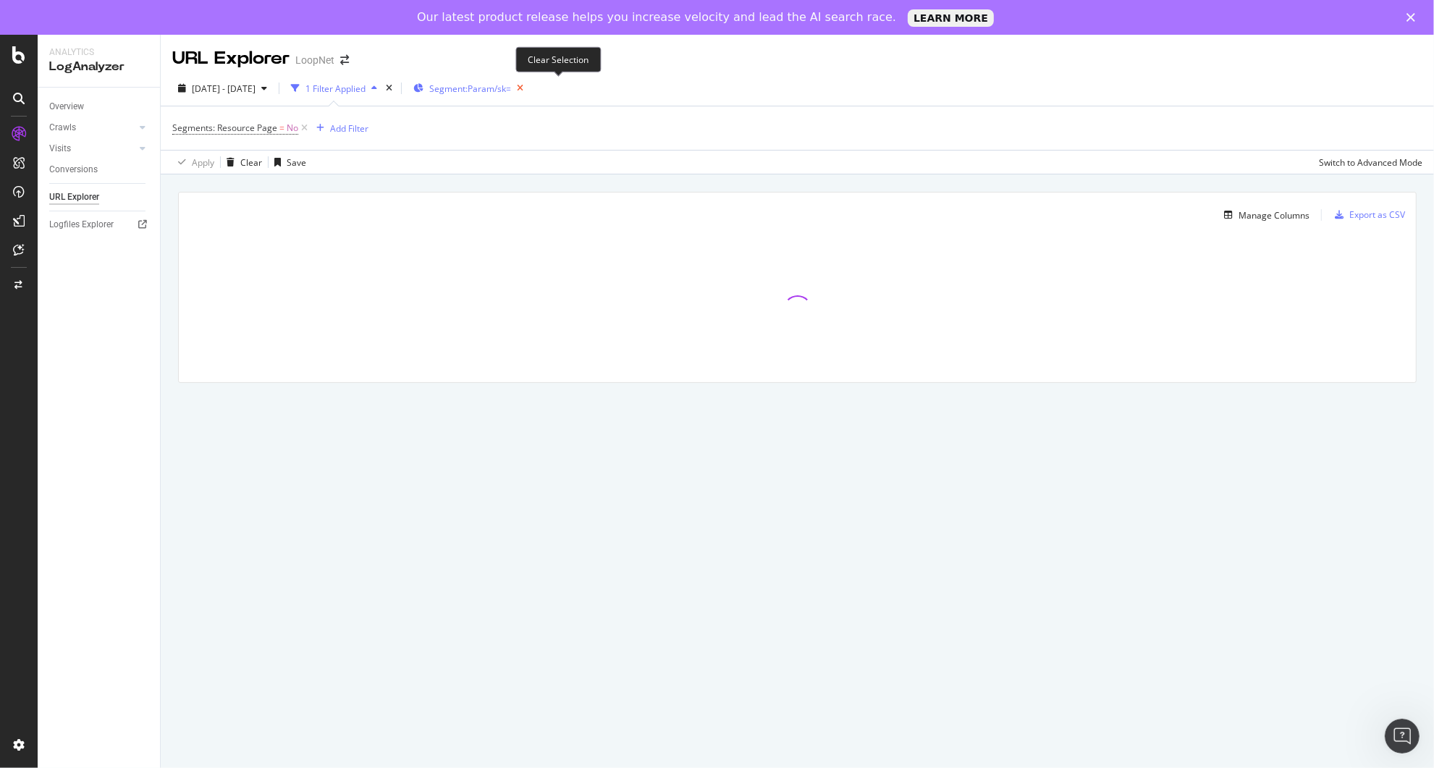
click at [529, 88] on icon "button" at bounding box center [520, 88] width 18 height 20
click at [330, 129] on div "Add Filter" at bounding box center [349, 128] width 38 height 12
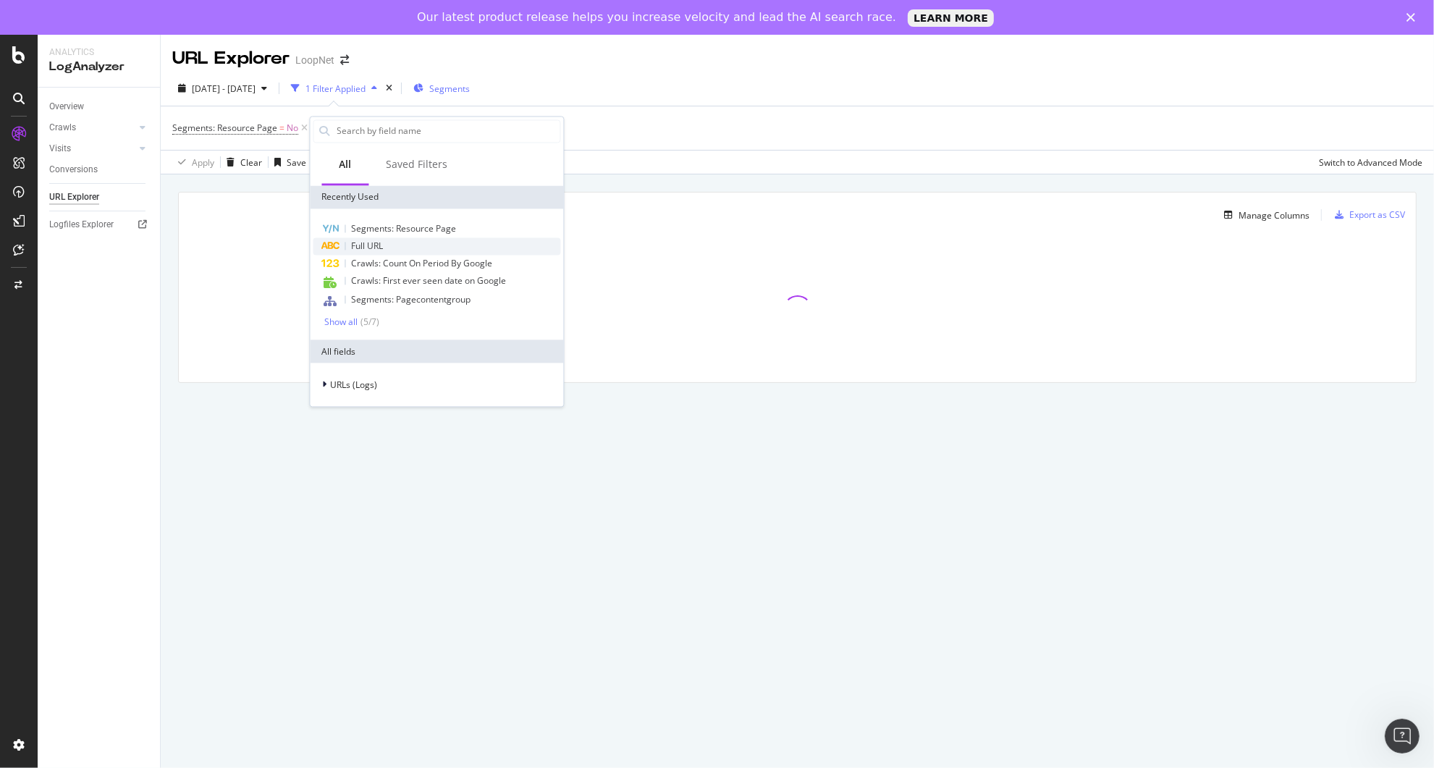
click at [399, 240] on div "Full URL" at bounding box center [437, 245] width 248 height 17
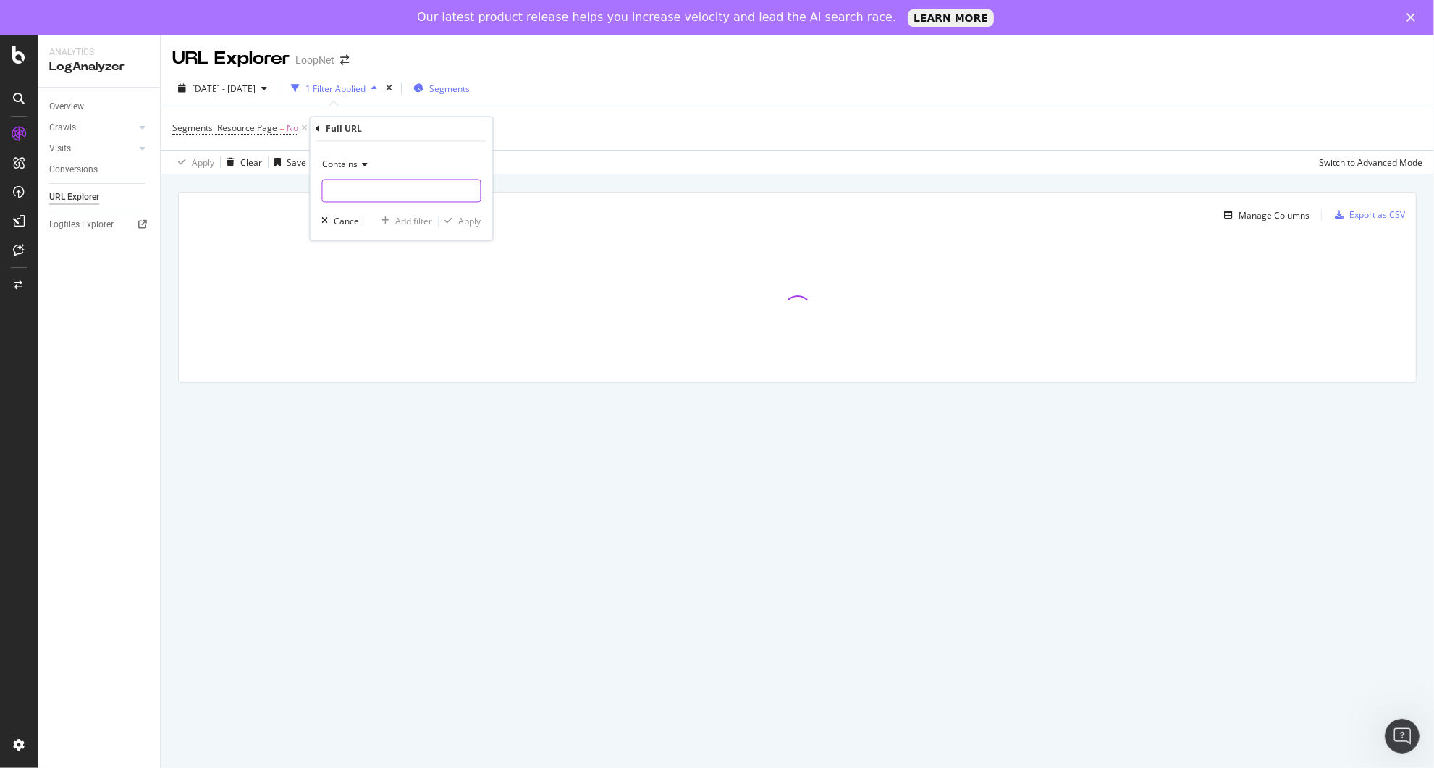
click at [397, 188] on input "text" at bounding box center [402, 190] width 158 height 23
type input "/multi/"
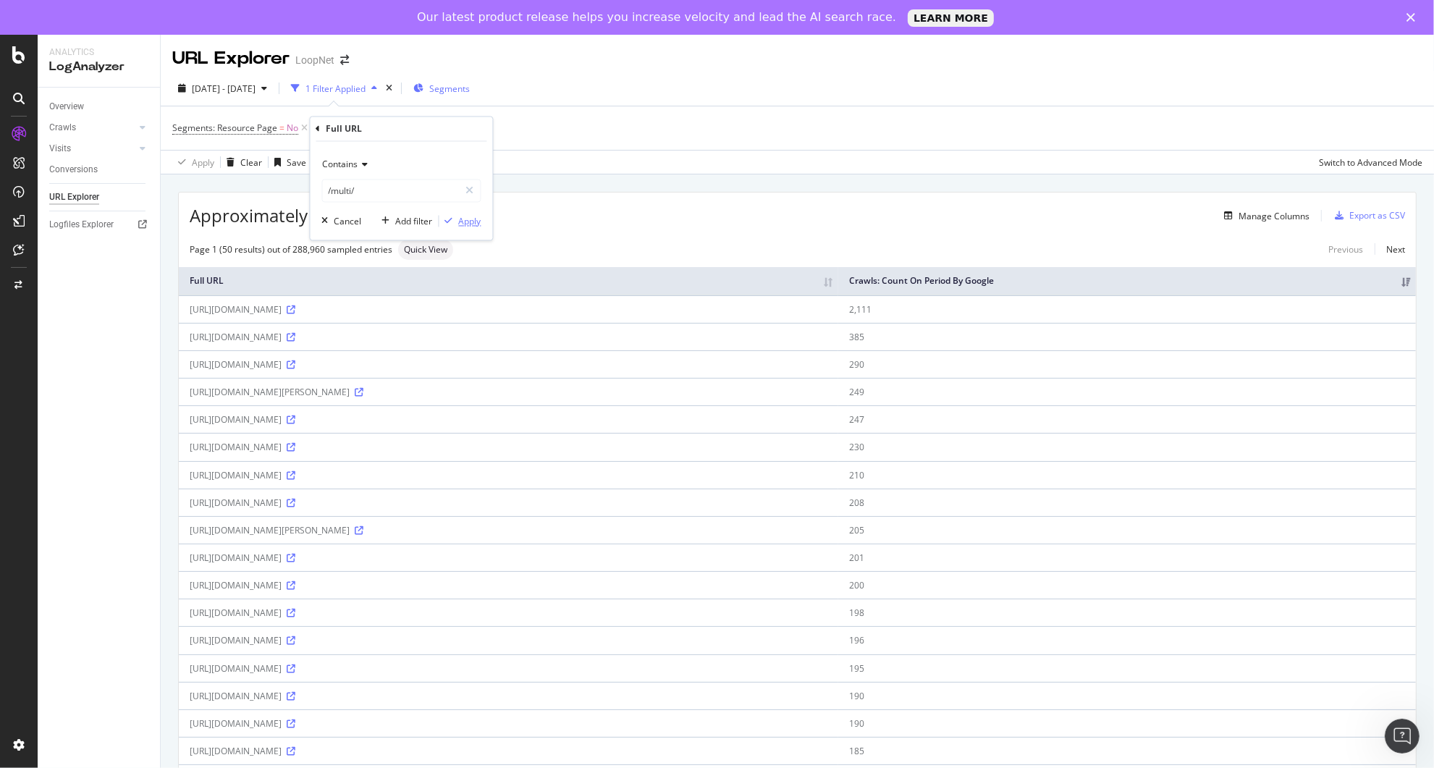
click at [464, 226] on div "Apply" at bounding box center [470, 221] width 22 height 12
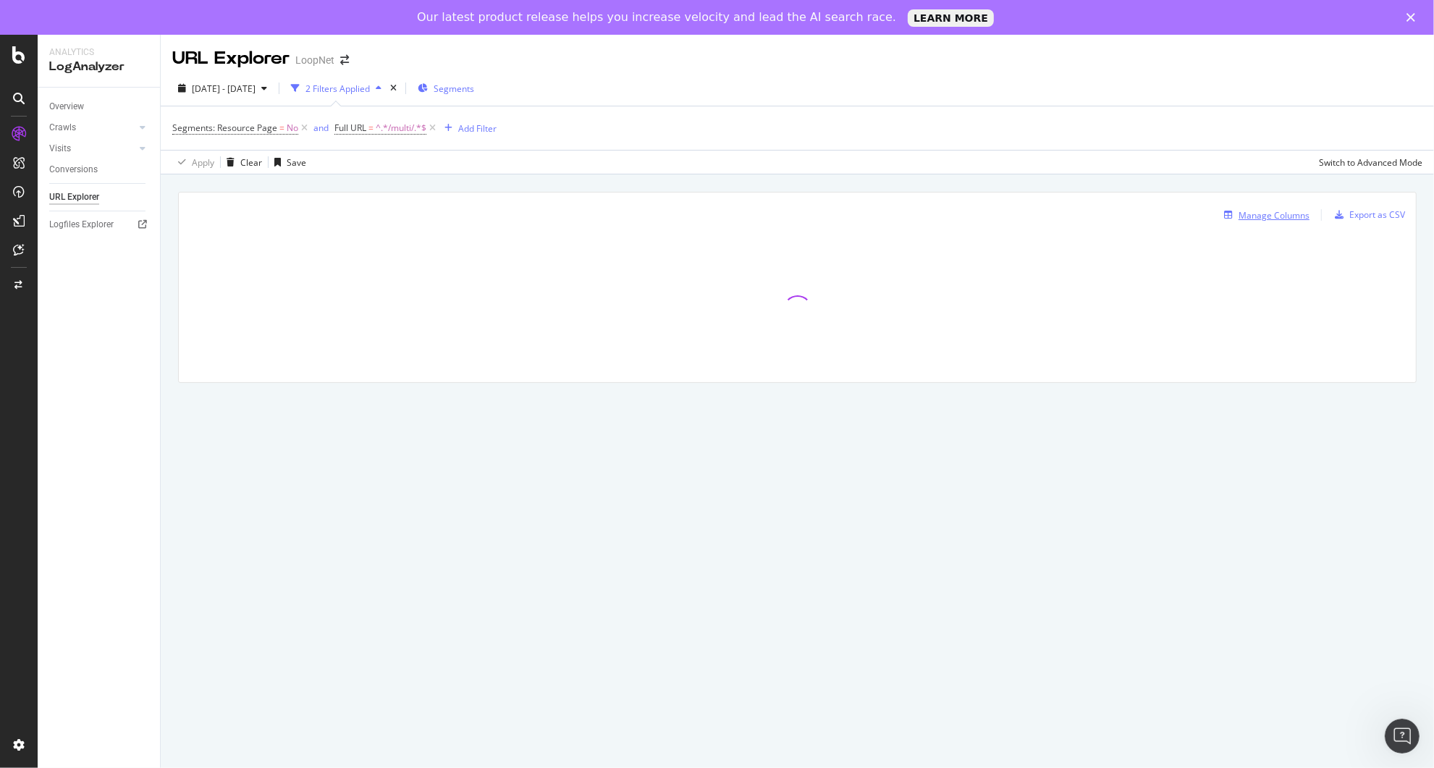
click at [1272, 214] on div "Manage Columns" at bounding box center [1273, 215] width 71 height 12
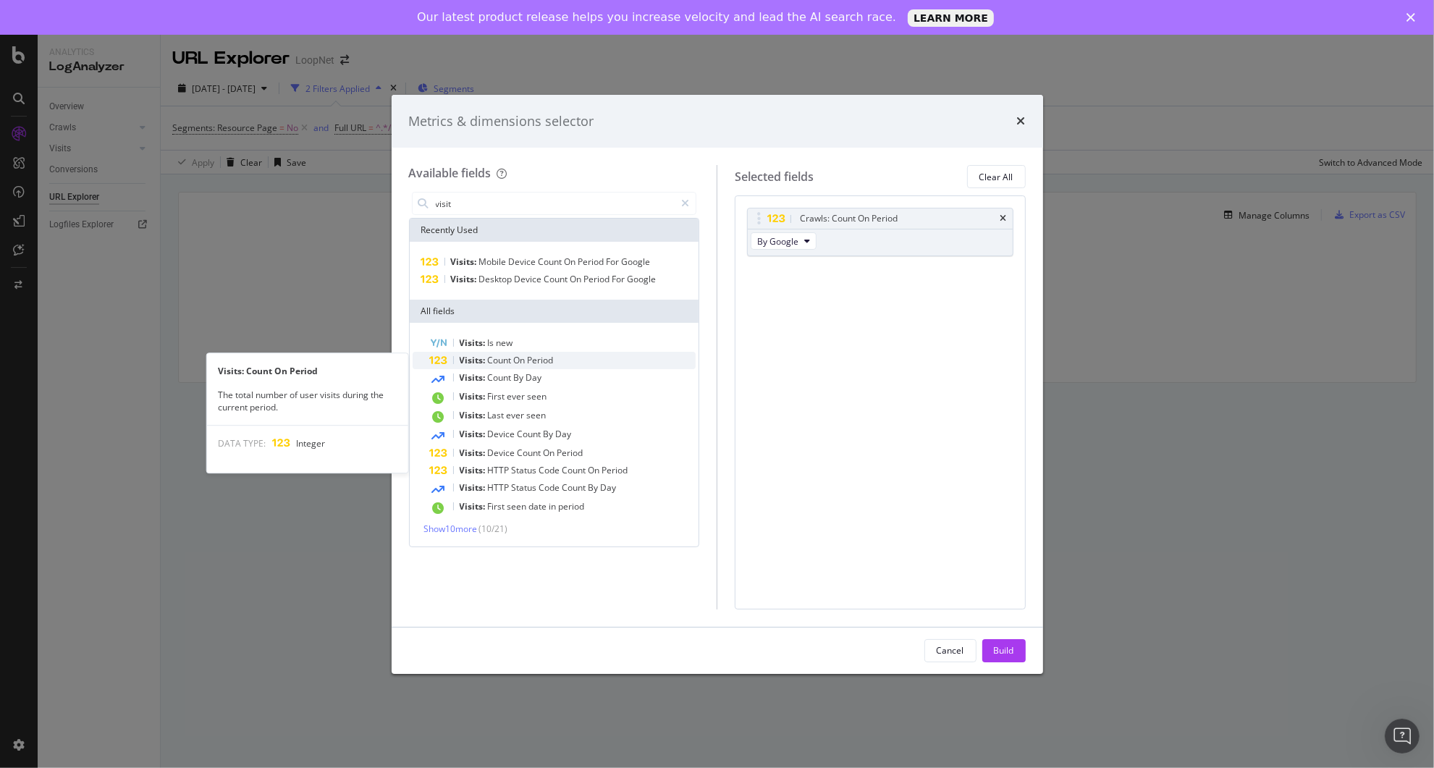
type input "visit"
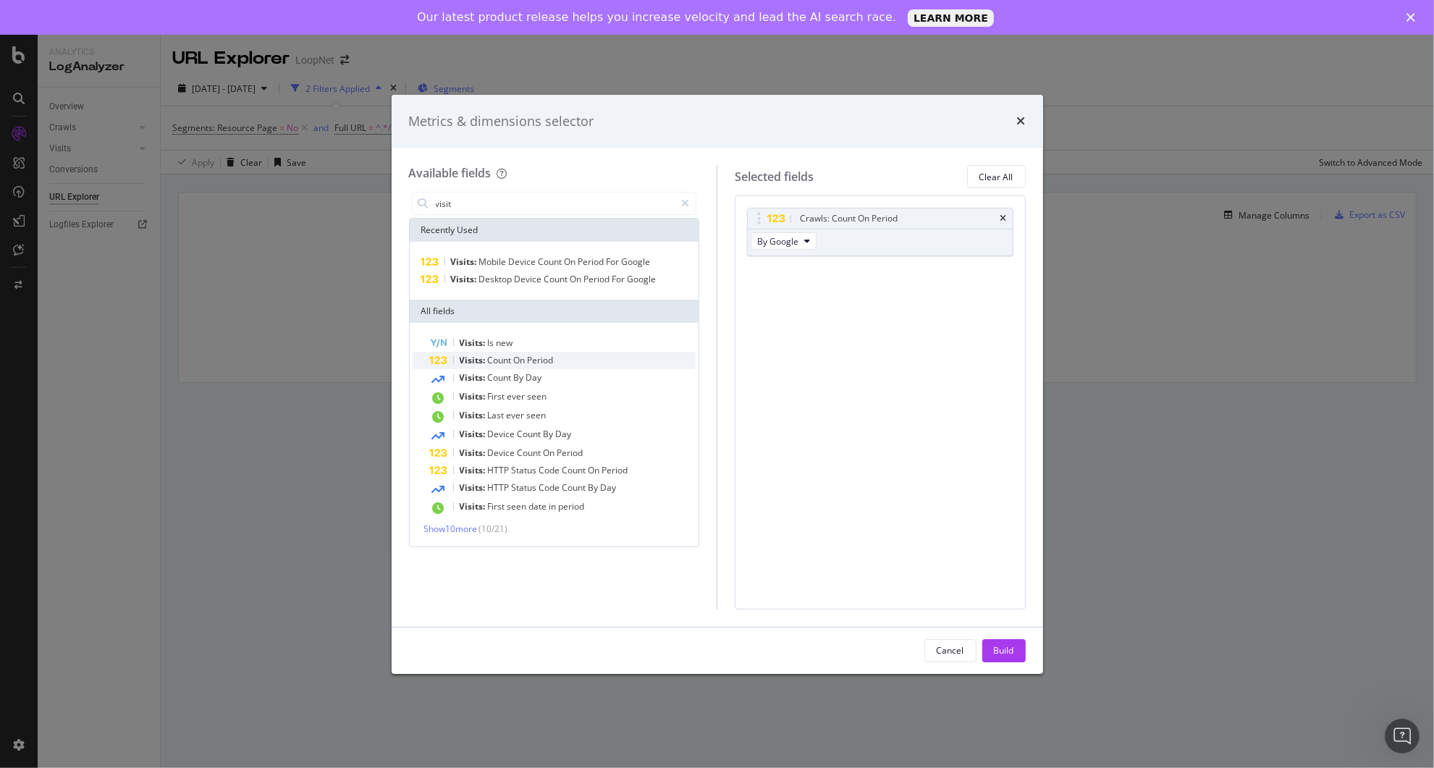
click at [502, 356] on span "Count" at bounding box center [501, 360] width 26 height 12
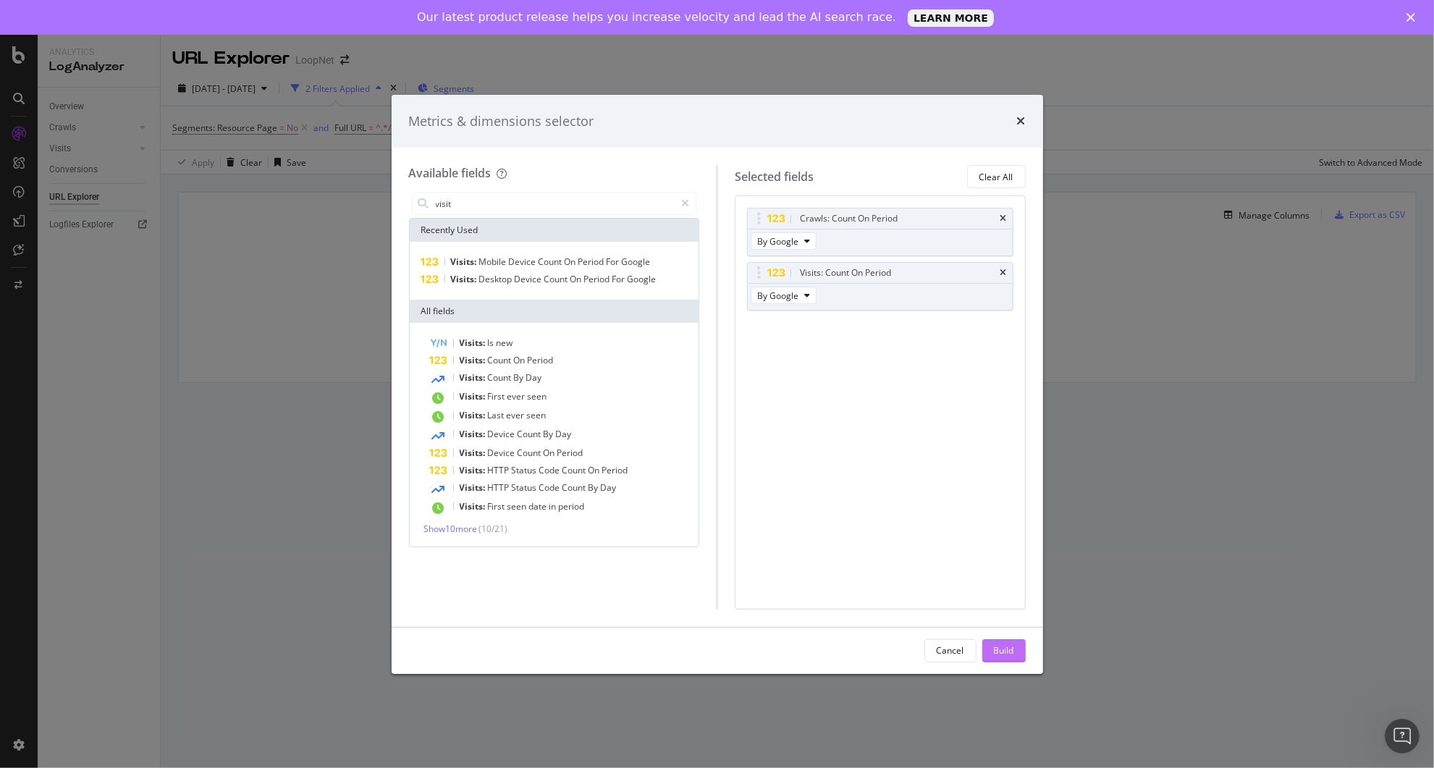
click at [999, 648] on div "Build" at bounding box center [1004, 650] width 20 height 12
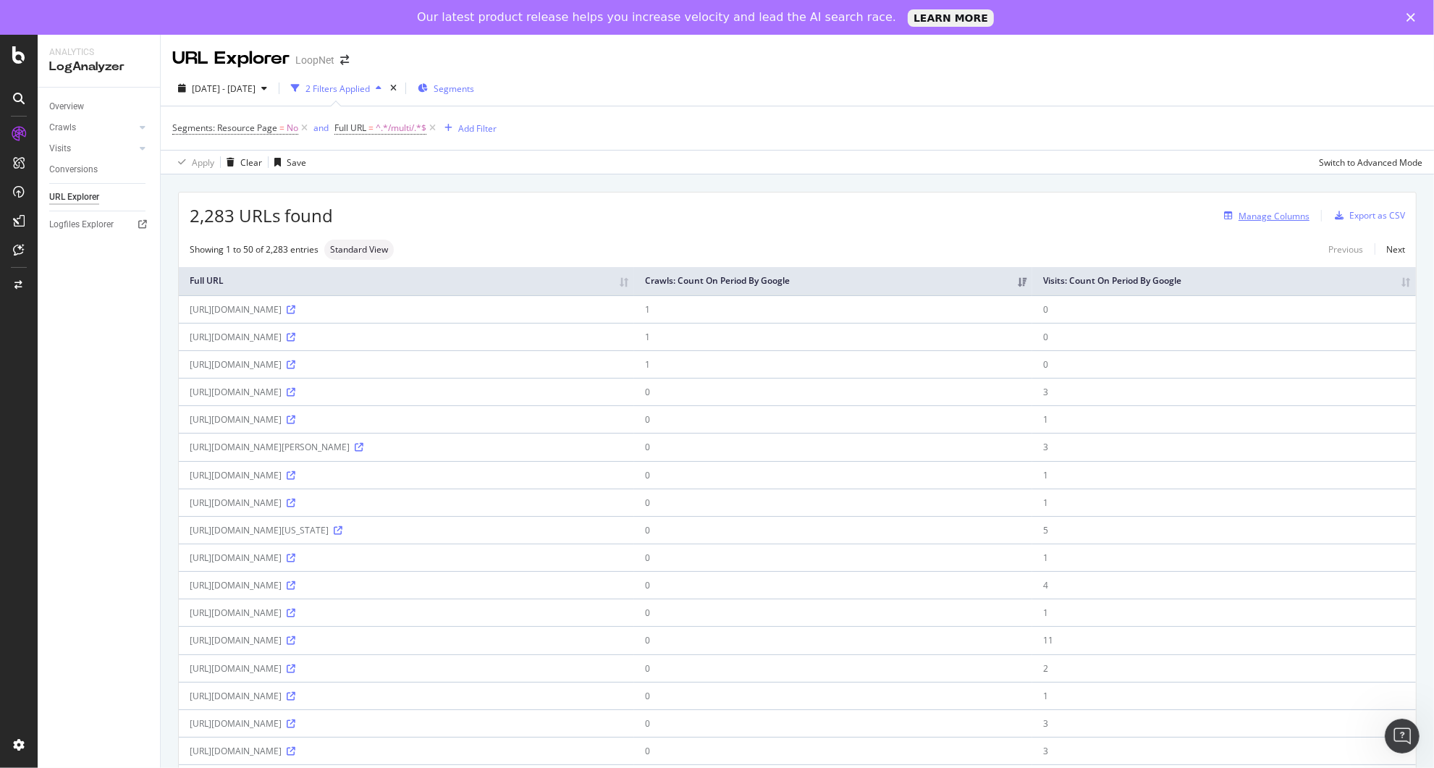
click at [1259, 222] on div "Manage Columns" at bounding box center [1273, 216] width 71 height 12
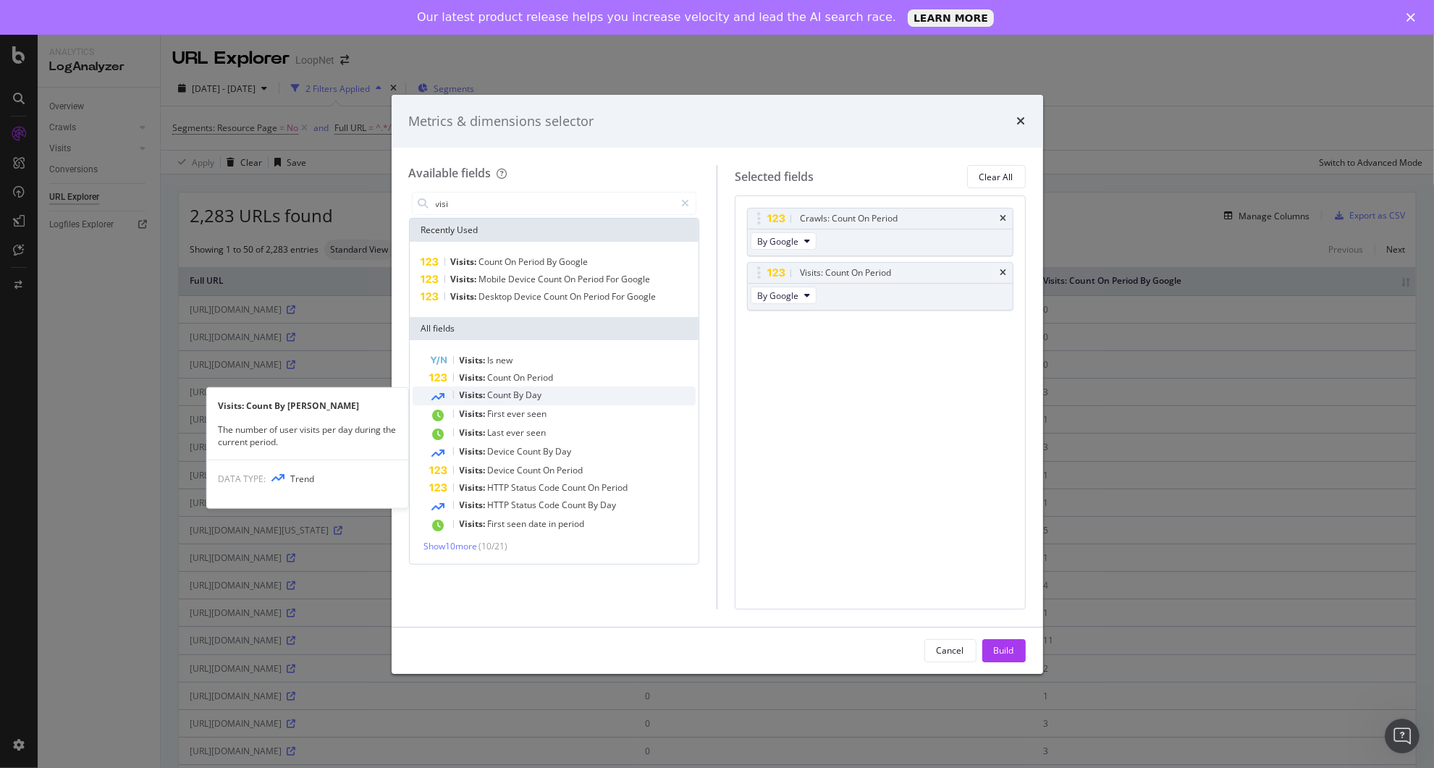
type input "visi"
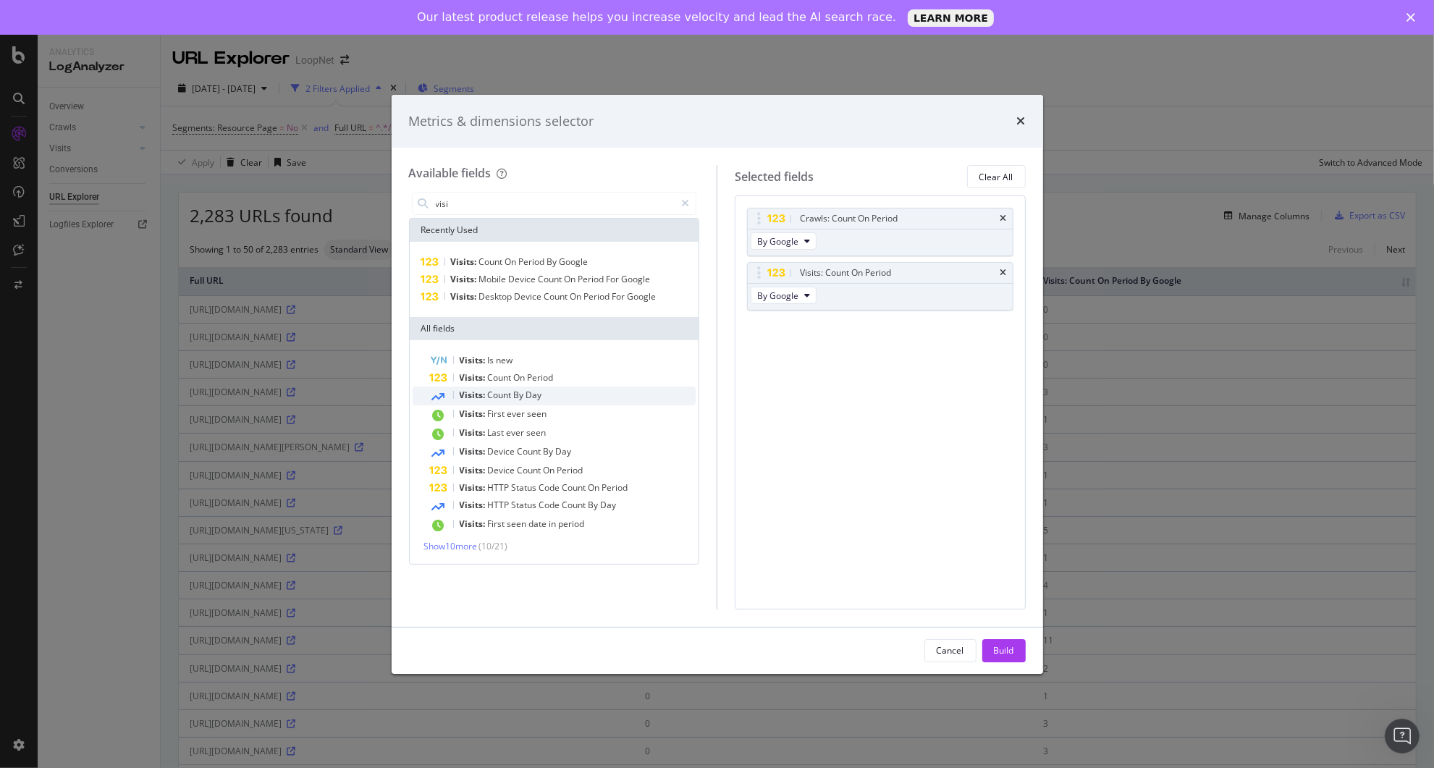
click at [515, 394] on span "By" at bounding box center [520, 395] width 12 height 12
click at [1001, 663] on div "Cancel Build" at bounding box center [717, 650] width 651 height 46
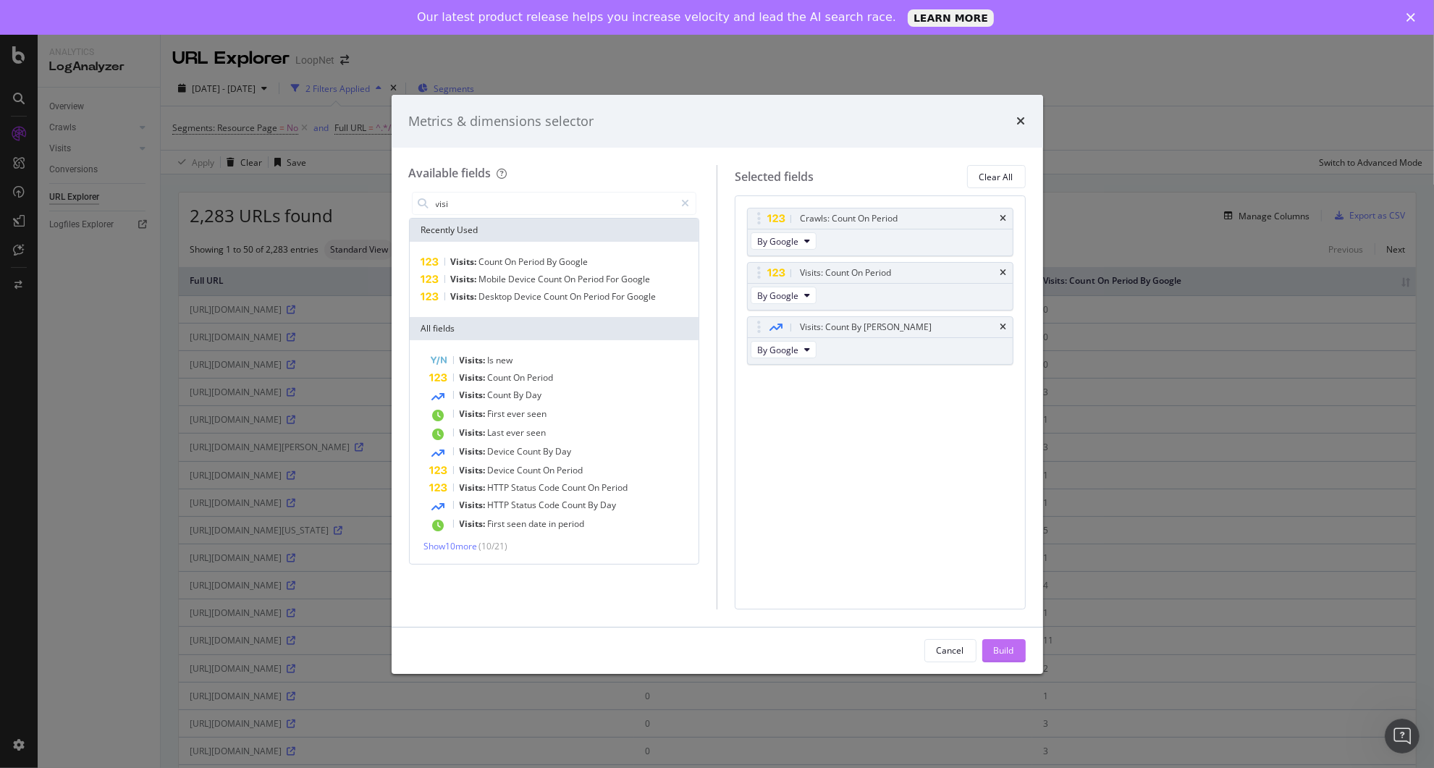
click at [1002, 654] on div "Build" at bounding box center [1004, 650] width 20 height 12
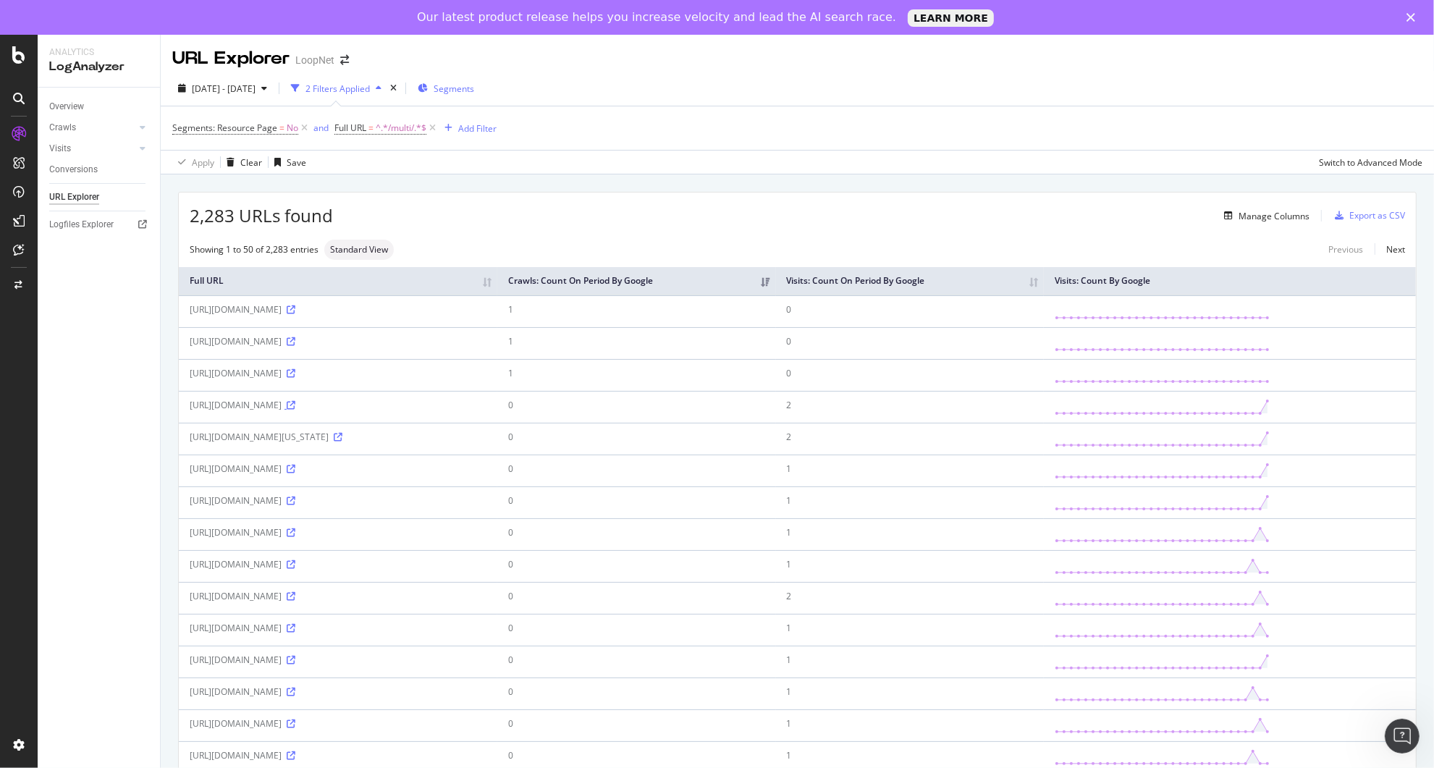
click at [295, 410] on icon at bounding box center [291, 405] width 9 height 9
click at [295, 314] on icon at bounding box center [291, 309] width 9 height 9
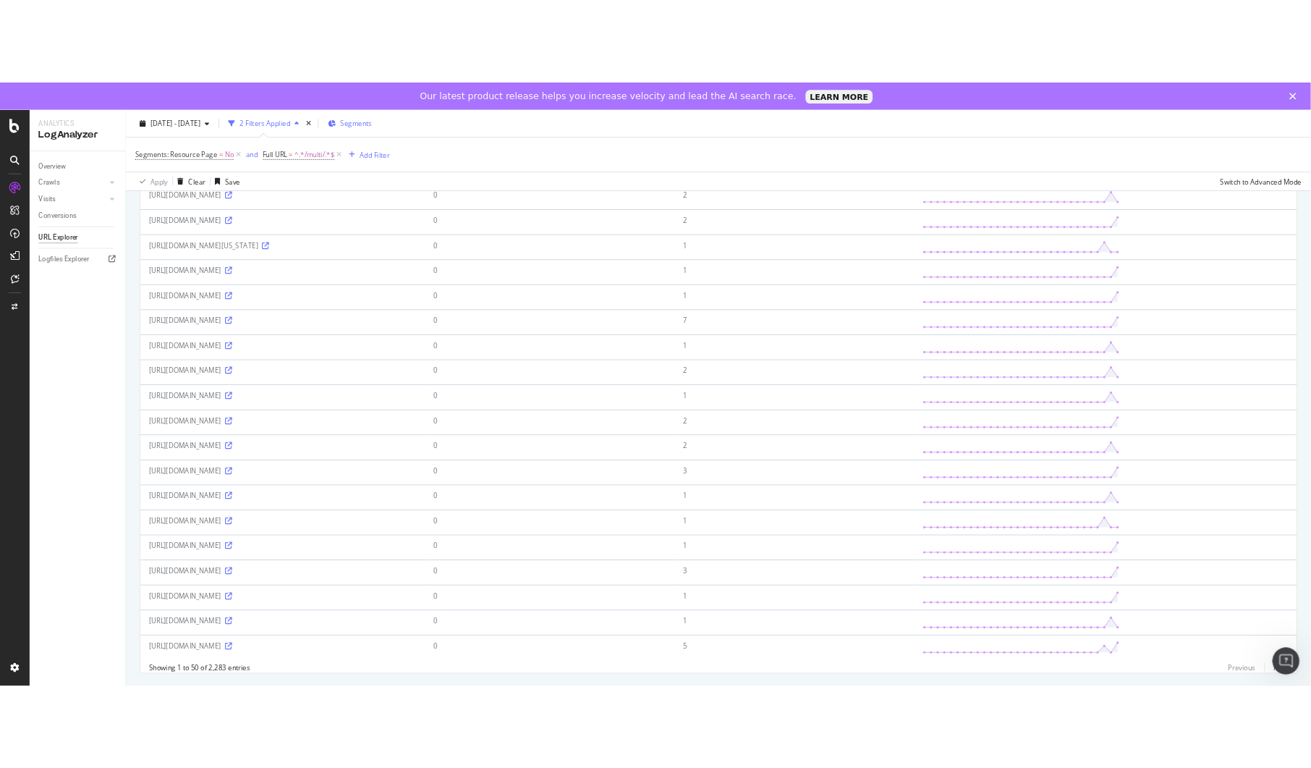
scroll to position [1196, 0]
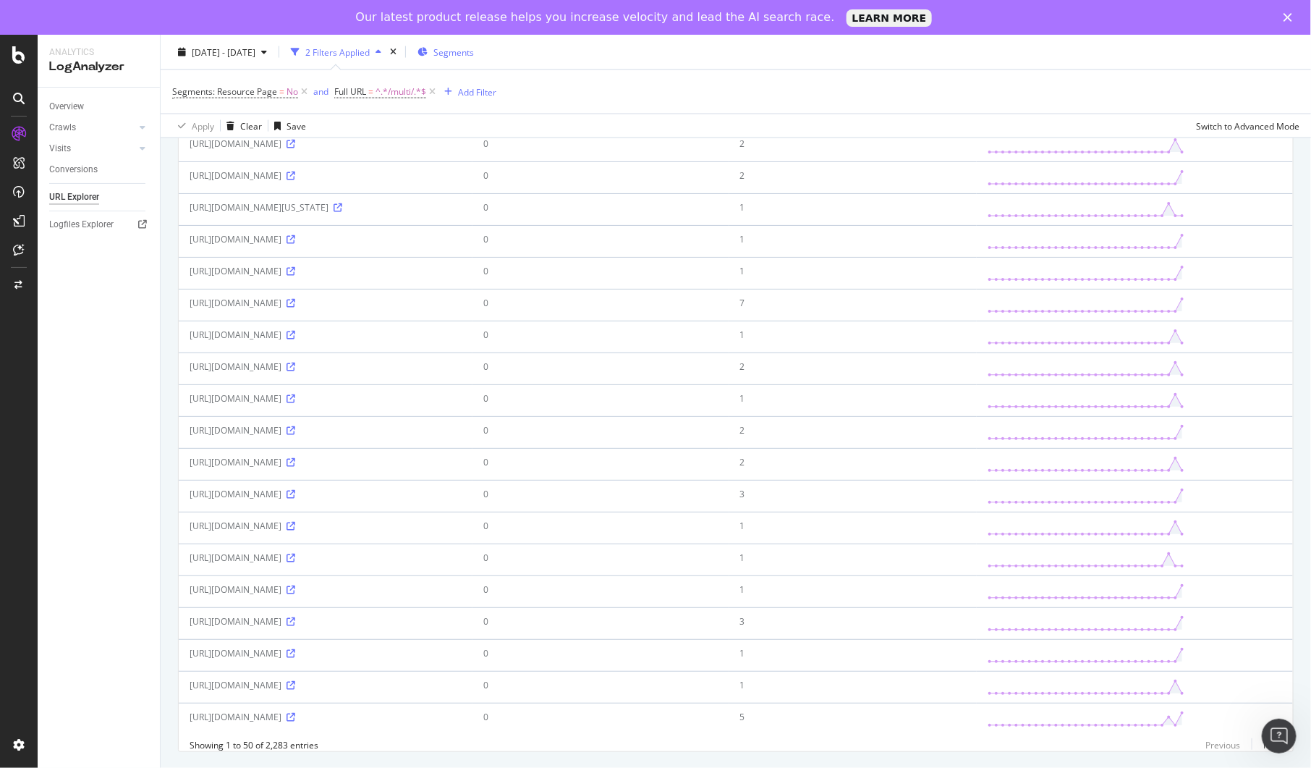
click at [462, 360] on div "[URL][DOMAIN_NAME]" at bounding box center [326, 366] width 272 height 12
copy div "[URL][DOMAIN_NAME]"
